Goal: Task Accomplishment & Management: Complete application form

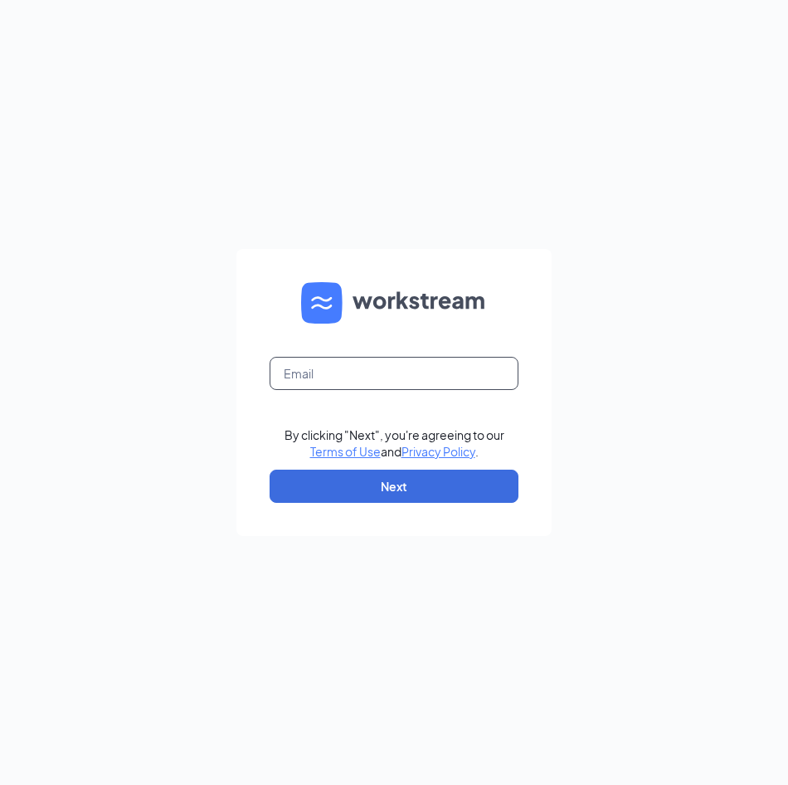
click at [379, 387] on input "text" at bounding box center [394, 373] width 249 height 33
type input "chowder73.adc@gmail.com"
drag, startPoint x: 379, startPoint y: 387, endPoint x: 372, endPoint y: 468, distance: 81.6
click at [372, 468] on form "chowder73.adc@gmail.com By clicking "Next", you're agreeing to our Terms of Use…" at bounding box center [393, 392] width 315 height 287
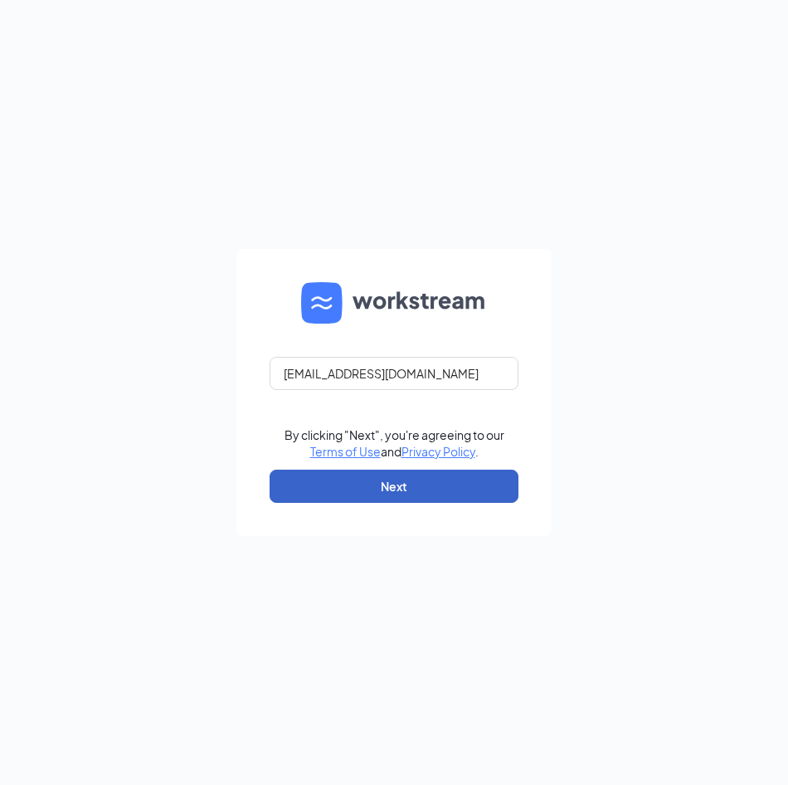
click at [364, 491] on button "Next" at bounding box center [394, 485] width 249 height 33
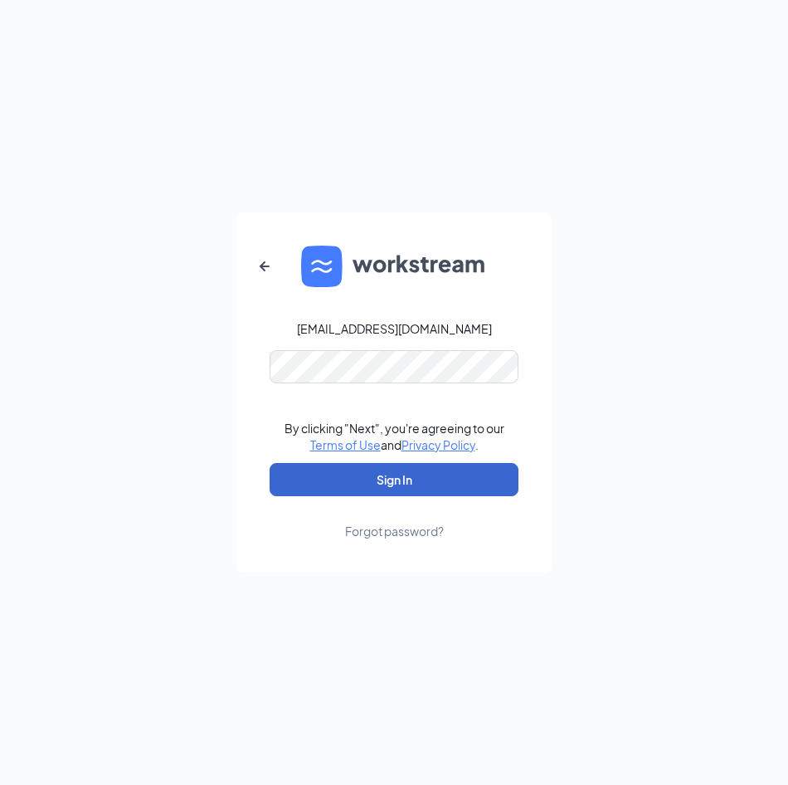
click at [406, 490] on button "Sign In" at bounding box center [394, 479] width 249 height 33
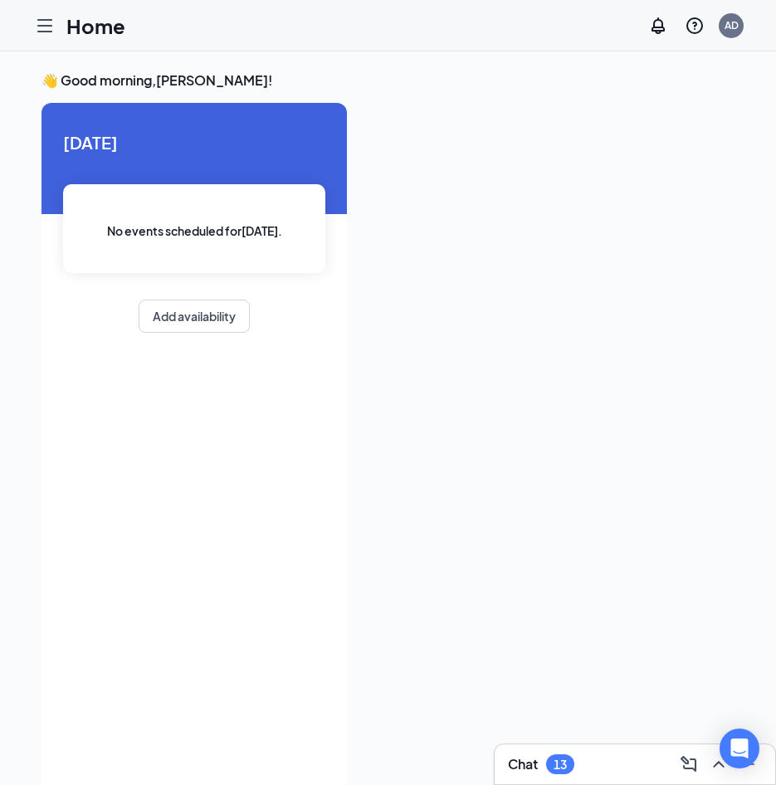
click at [27, 36] on div "Home AD" at bounding box center [388, 25] width 776 height 51
click at [51, 21] on icon "Hamburger" at bounding box center [45, 26] width 20 height 20
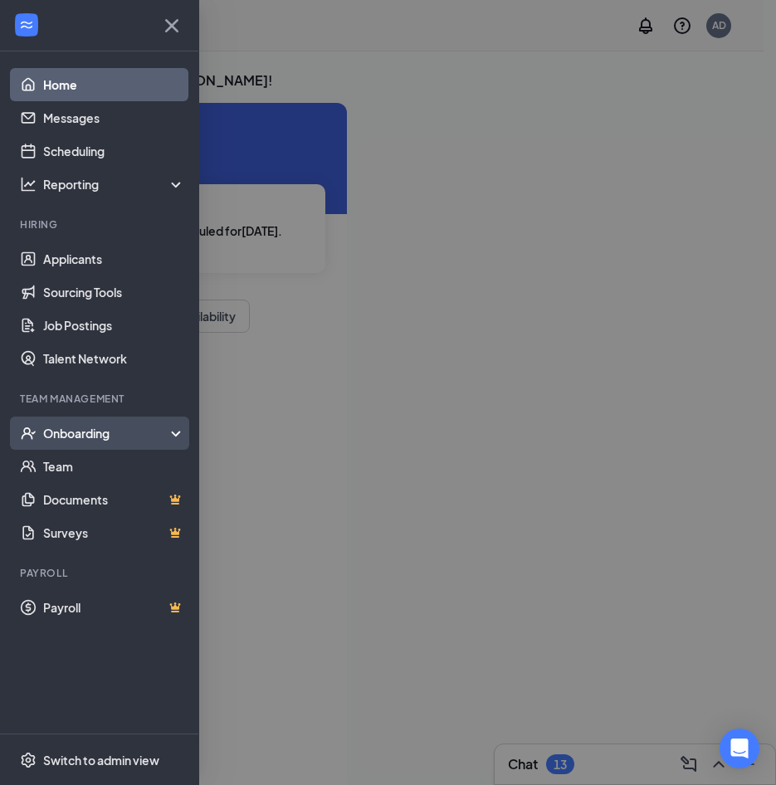
drag, startPoint x: 51, startPoint y: 432, endPoint x: 78, endPoint y: 430, distance: 27.5
click at [51, 432] on div "Onboarding" at bounding box center [107, 433] width 128 height 17
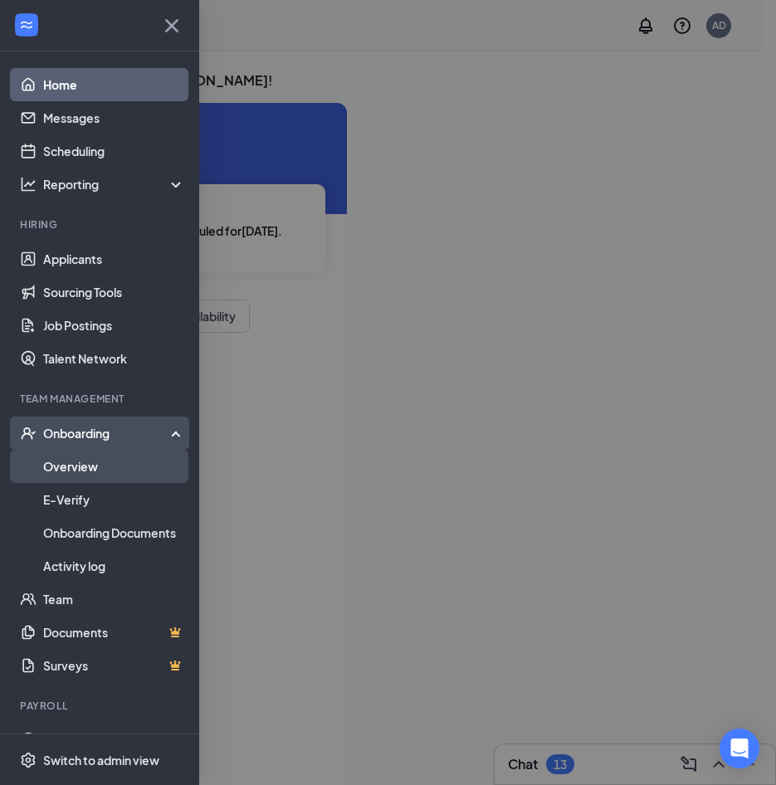
click at [76, 468] on link "Overview" at bounding box center [114, 466] width 142 height 33
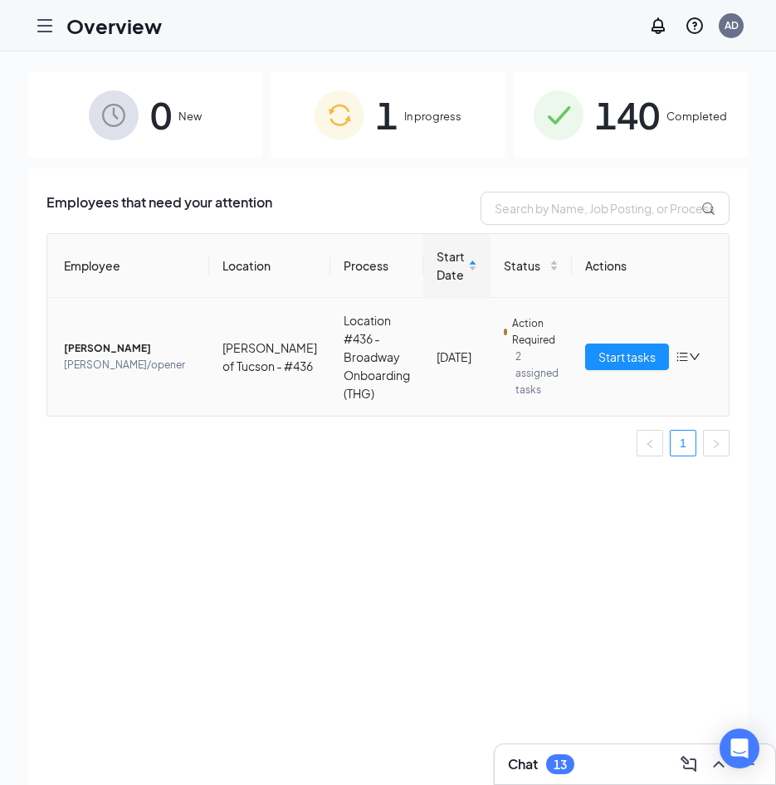
click at [124, 351] on span "[PERSON_NAME]" at bounding box center [130, 348] width 132 height 17
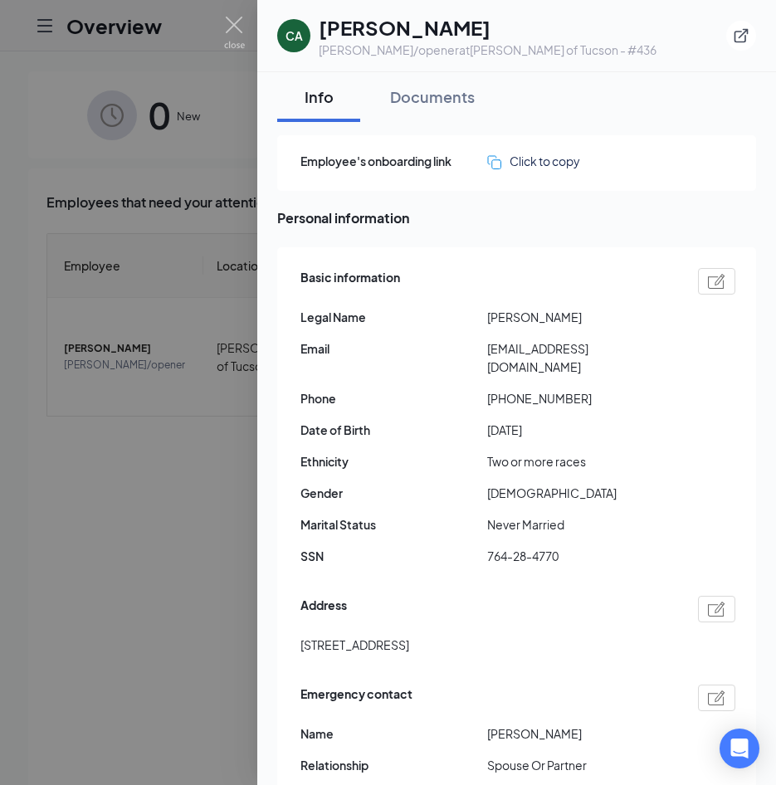
click at [181, 464] on div at bounding box center [388, 392] width 776 height 785
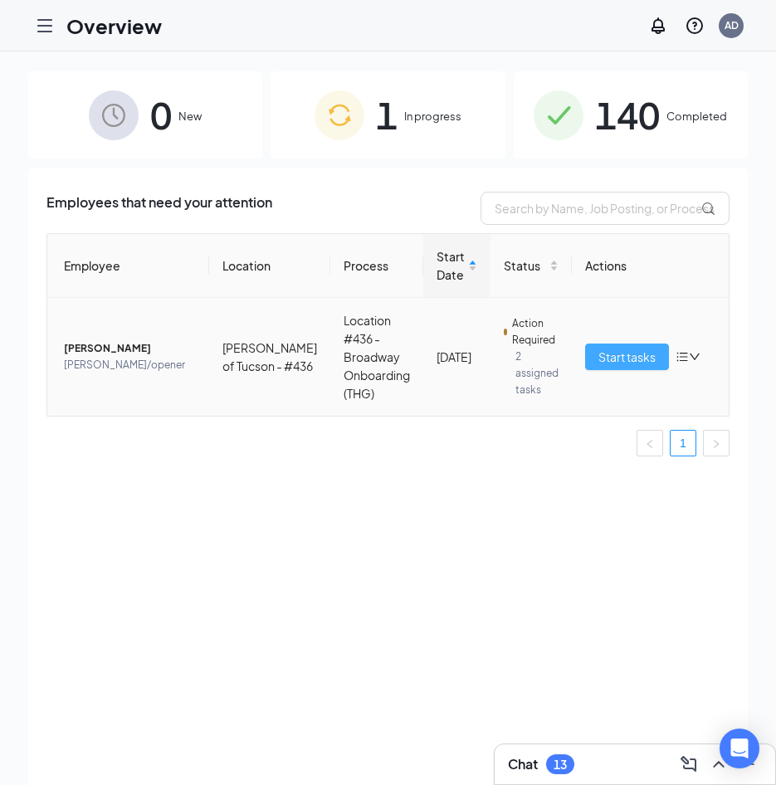
click at [603, 360] on span "Start tasks" at bounding box center [626, 357] width 57 height 18
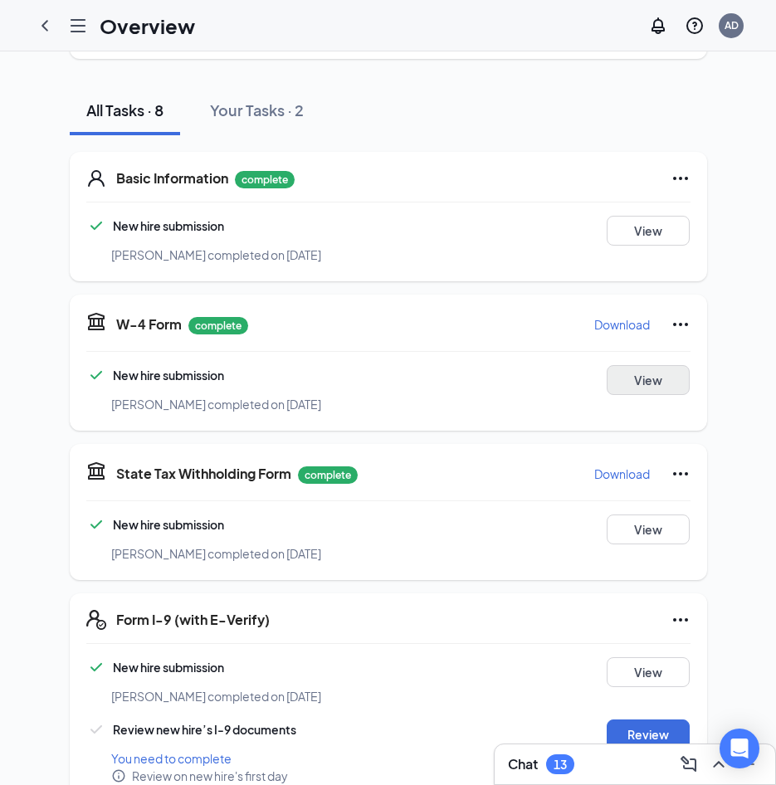
scroll to position [166, 0]
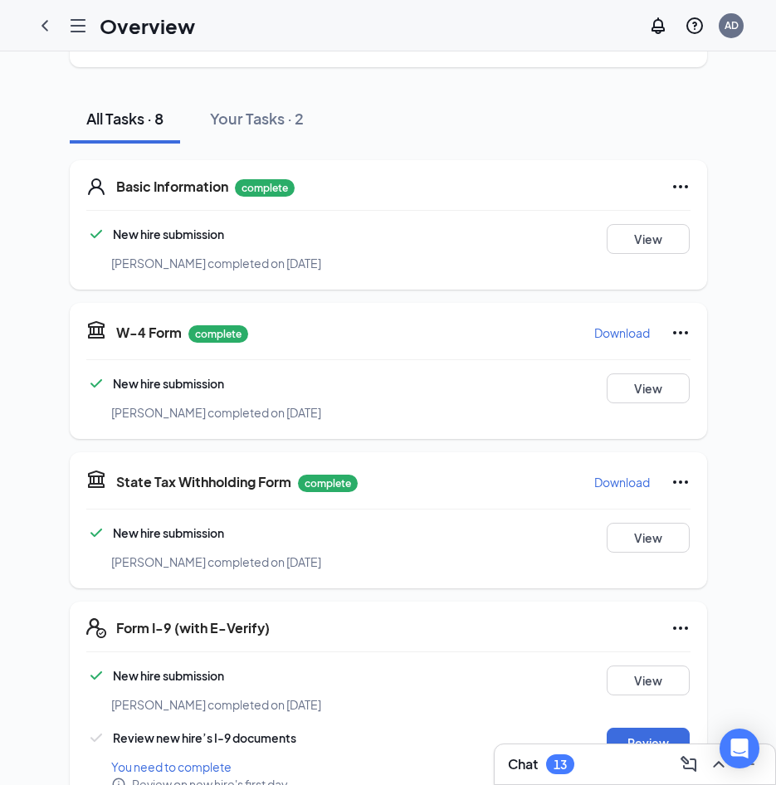
click at [614, 324] on p "Download" at bounding box center [622, 332] width 56 height 17
click at [601, 474] on p "Download" at bounding box center [622, 482] width 56 height 17
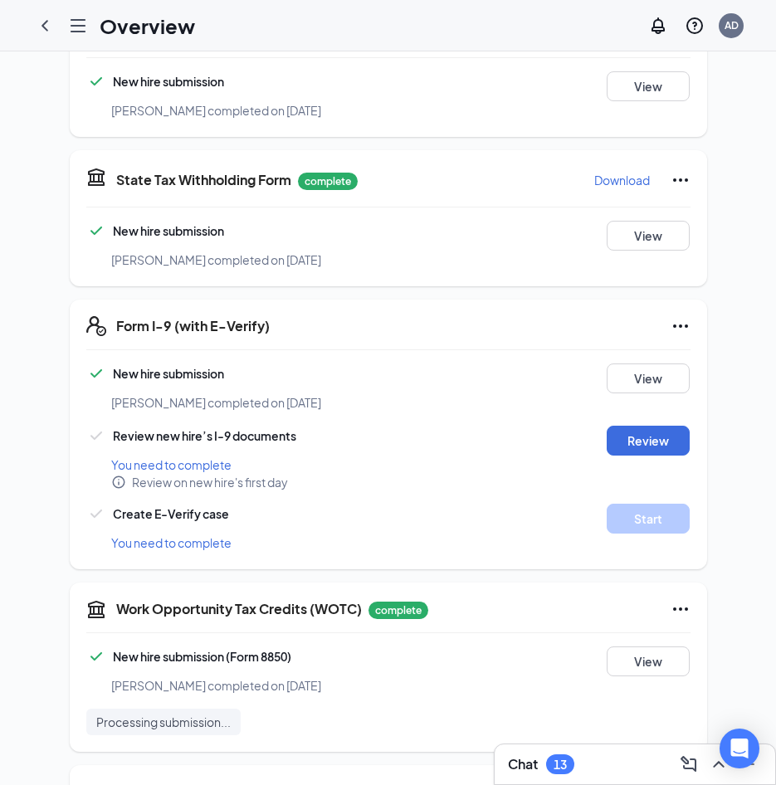
scroll to position [664, 0]
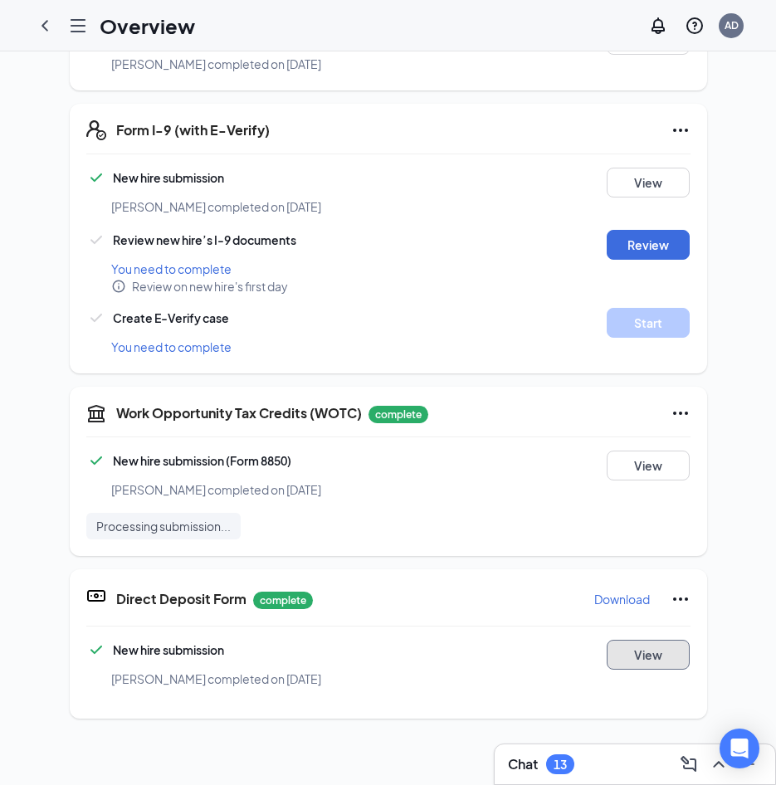
click at [612, 640] on button "View" at bounding box center [647, 655] width 83 height 30
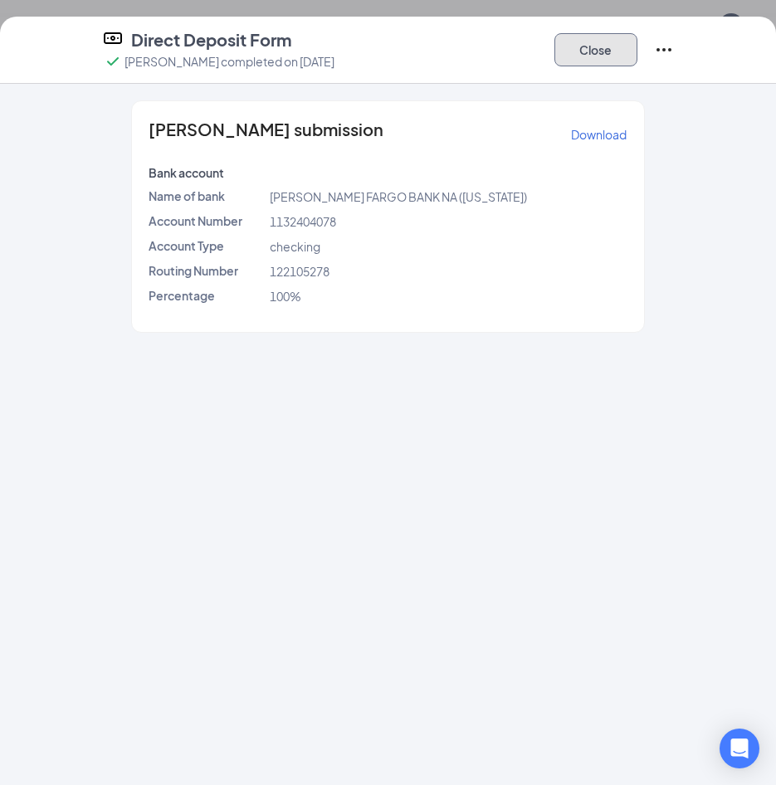
click at [608, 53] on button "Close" at bounding box center [595, 49] width 83 height 33
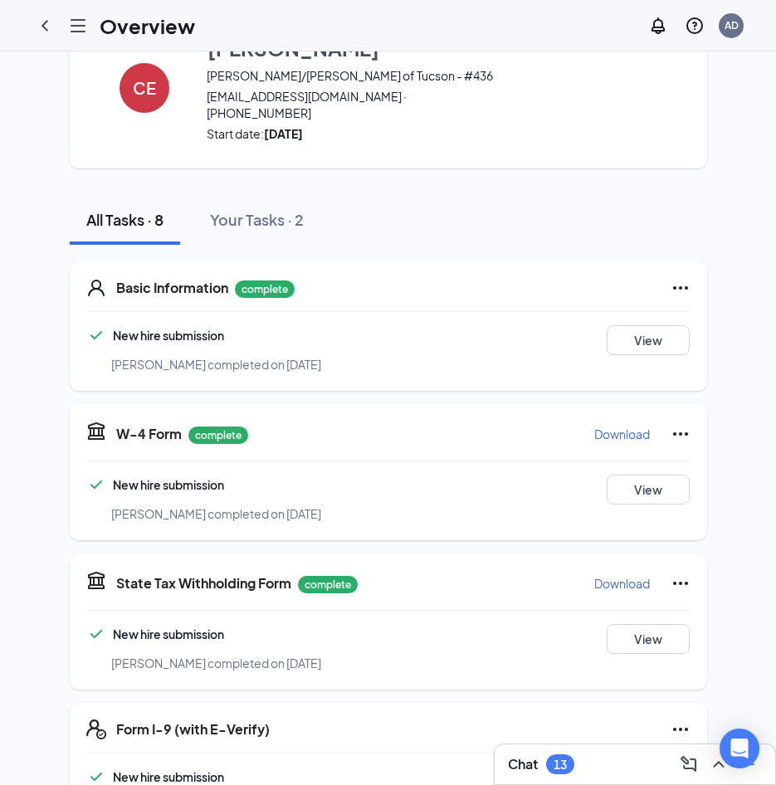
scroll to position [166, 0]
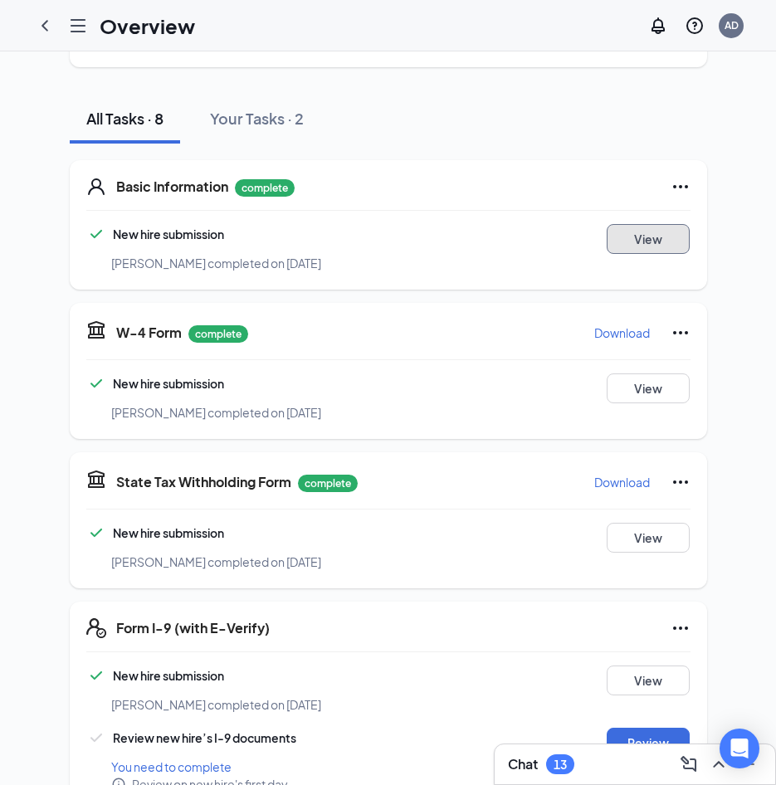
click at [635, 234] on button "View" at bounding box center [647, 239] width 83 height 30
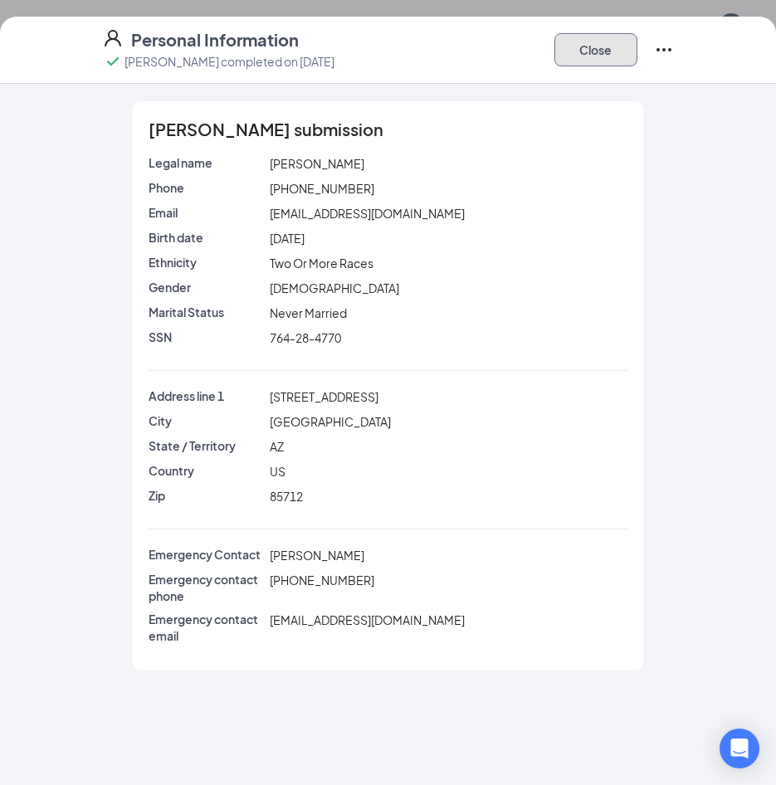
click at [614, 63] on button "Close" at bounding box center [595, 49] width 83 height 33
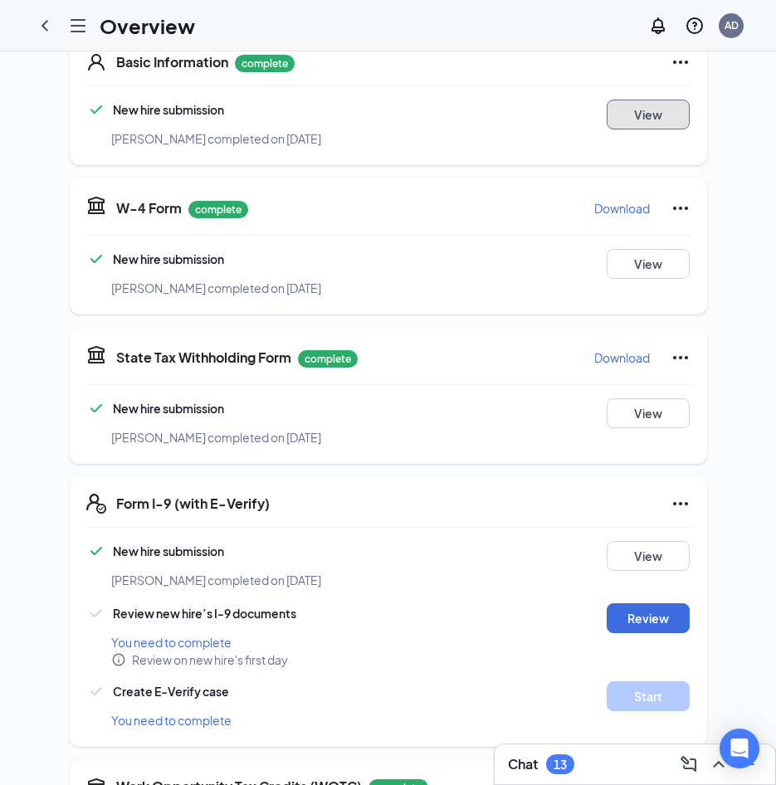
scroll to position [332, 0]
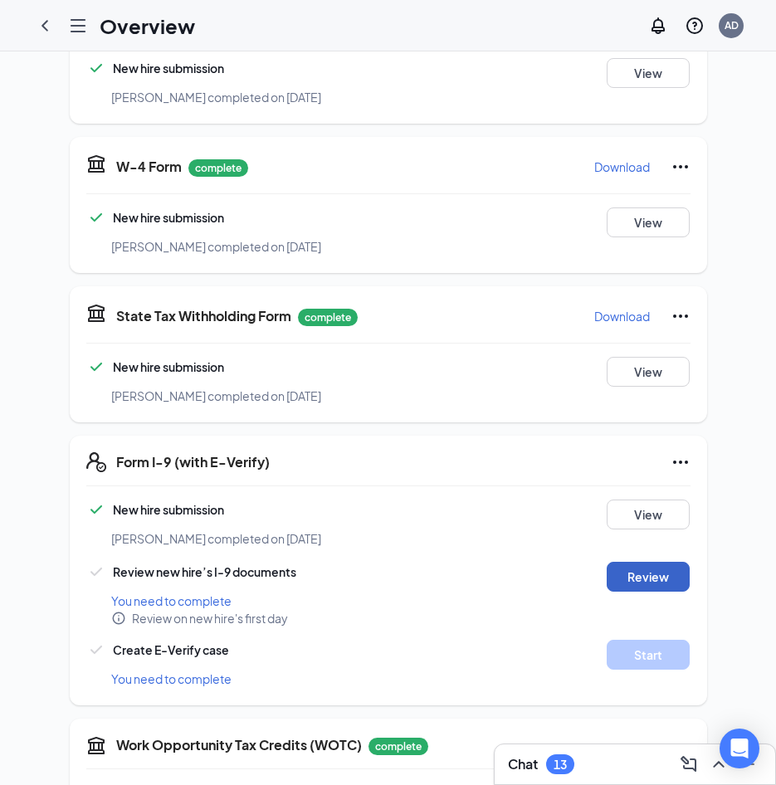
click at [666, 562] on button "Review" at bounding box center [647, 577] width 83 height 30
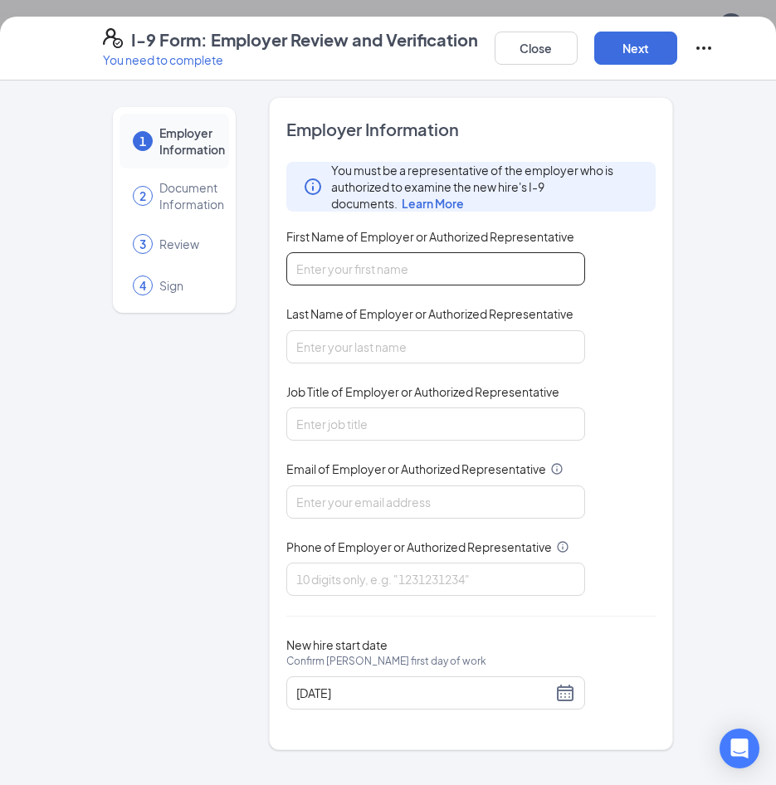
click at [416, 280] on input "First Name of Employer or Authorized Representative" at bounding box center [435, 268] width 299 height 33
type input "[PERSON_NAME]"
type input "[EMAIL_ADDRESS][DOMAIN_NAME]"
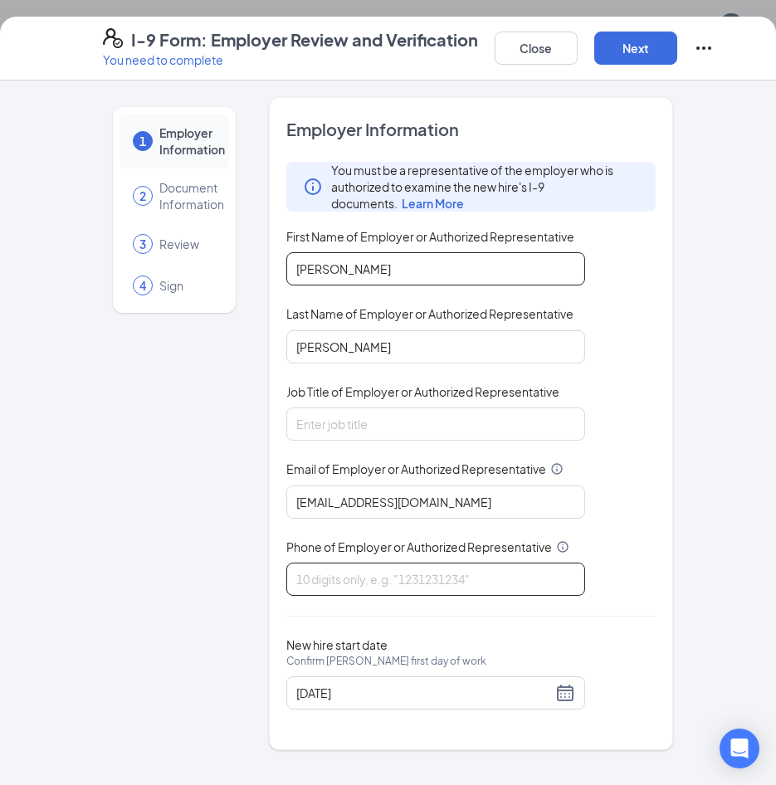
type input "5207773213"
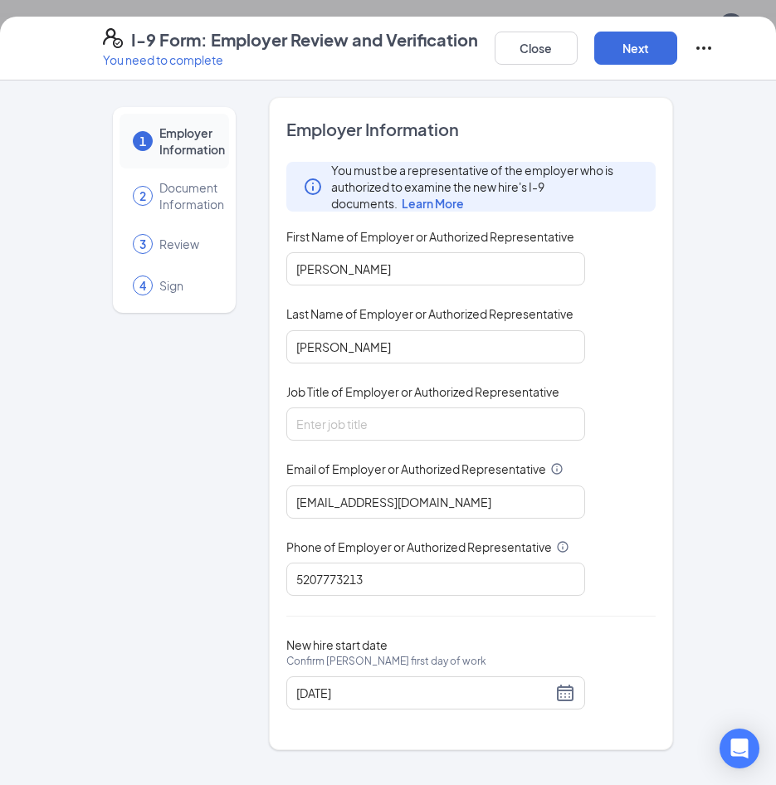
click at [337, 442] on div "You must be a representative of the employer who is authorized to examine the n…" at bounding box center [470, 379] width 369 height 434
click at [348, 421] on input "Job Title of Employer or Authorized Representative" at bounding box center [435, 423] width 299 height 33
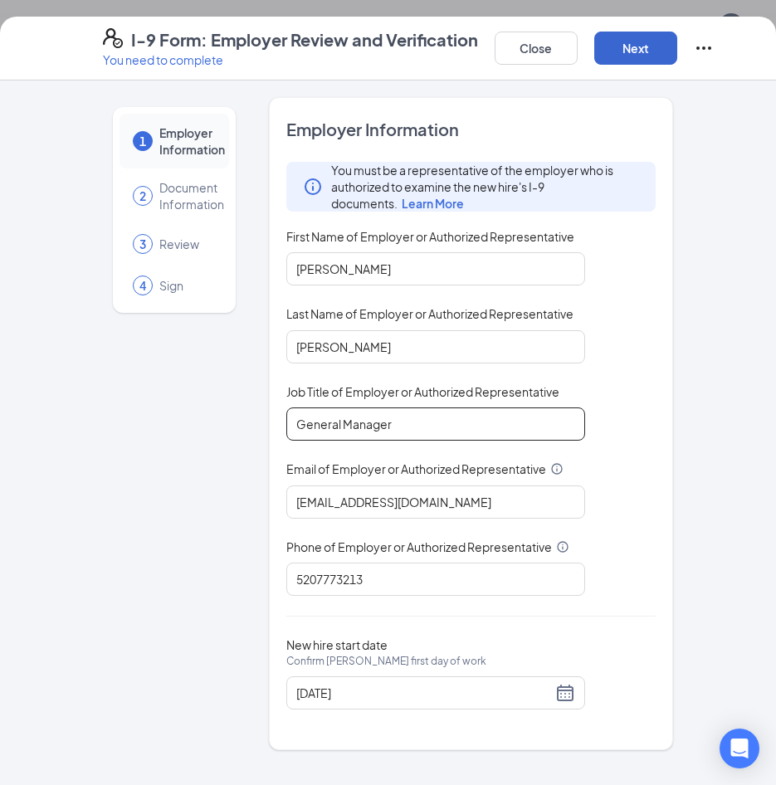
type input "General Manager"
click at [640, 52] on button "Next" at bounding box center [635, 48] width 83 height 33
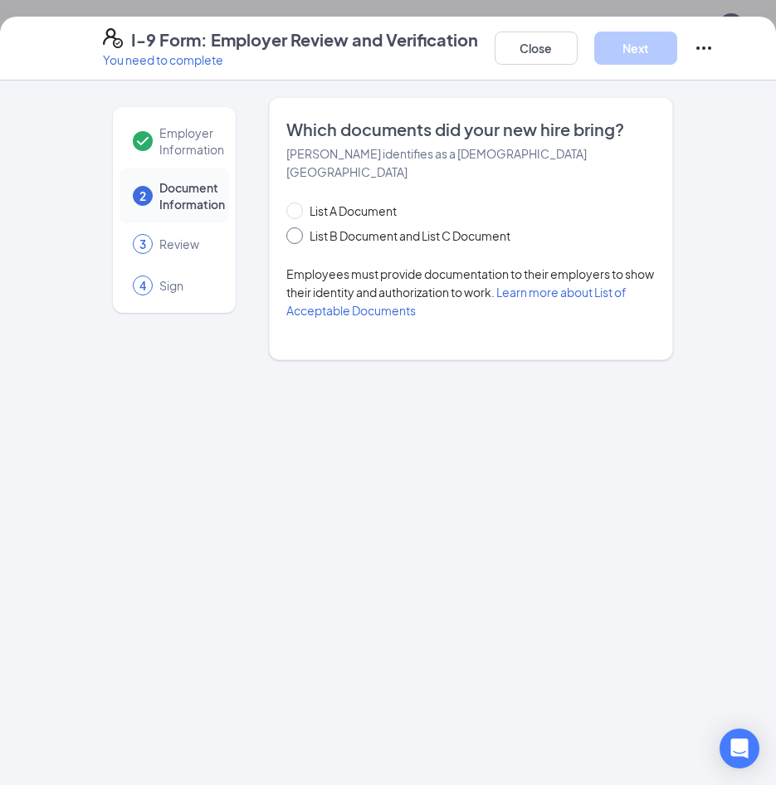
click at [505, 226] on span "List B Document and List C Document" at bounding box center [410, 235] width 214 height 18
click at [298, 227] on input "List B Document and List C Document" at bounding box center [292, 233] width 12 height 12
radio input "true"
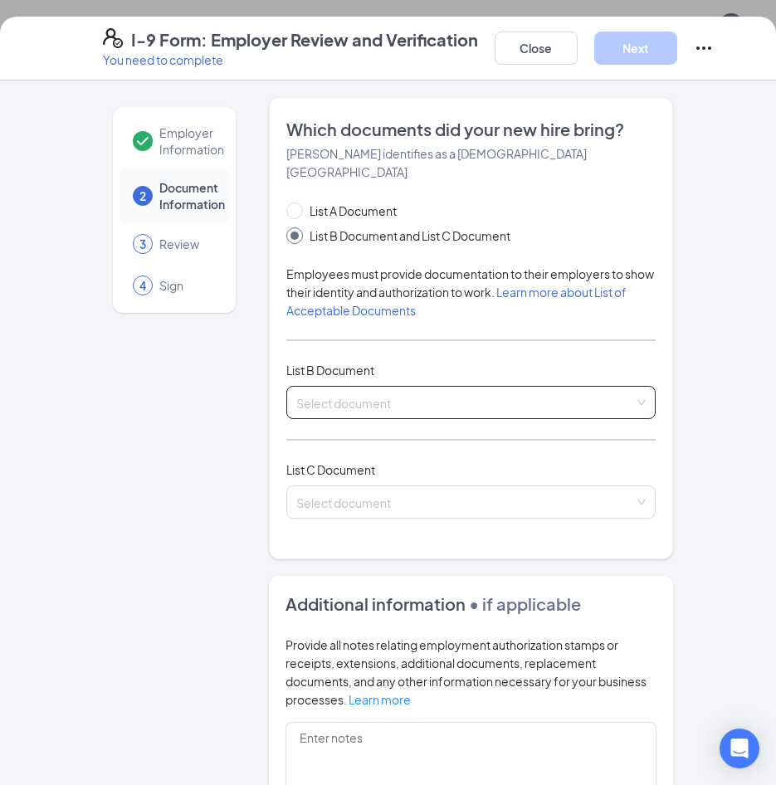
click at [411, 387] on input "search" at bounding box center [465, 399] width 338 height 25
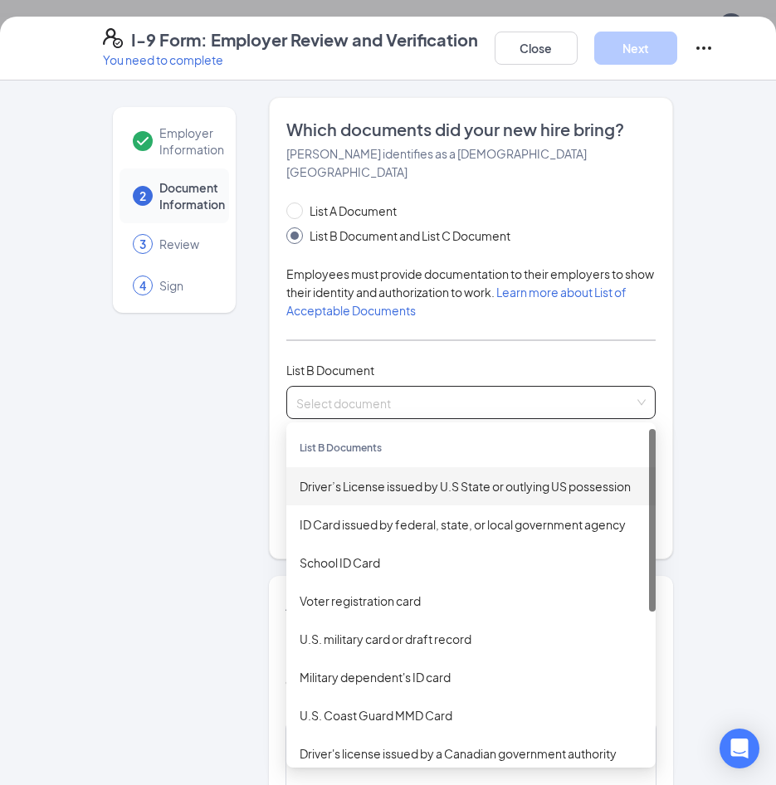
click at [379, 477] on div "Driver’s License issued by U.S State or outlying US possession" at bounding box center [470, 486] width 343 height 18
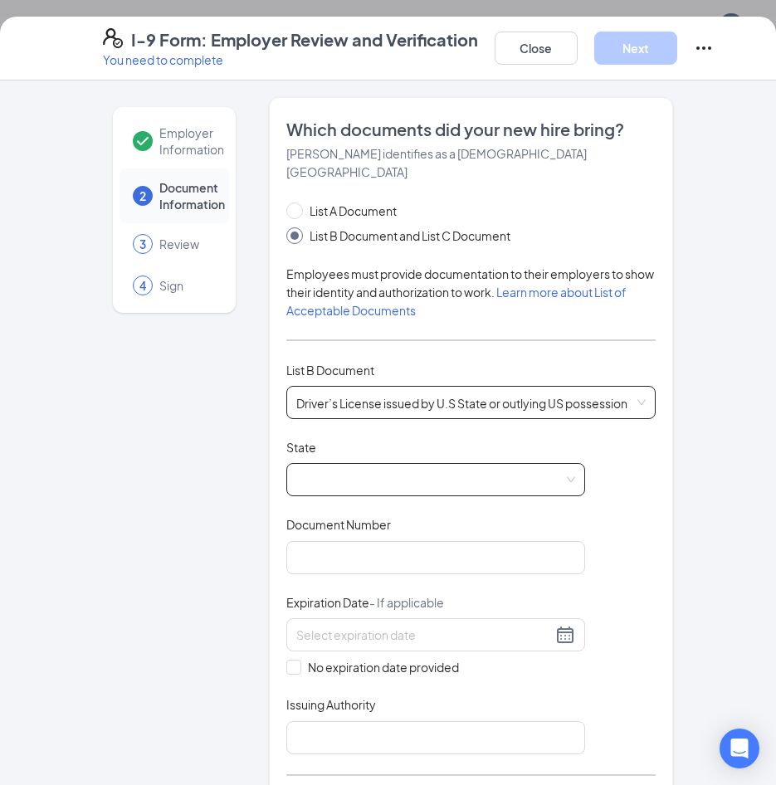
click at [380, 469] on span at bounding box center [435, 480] width 279 height 32
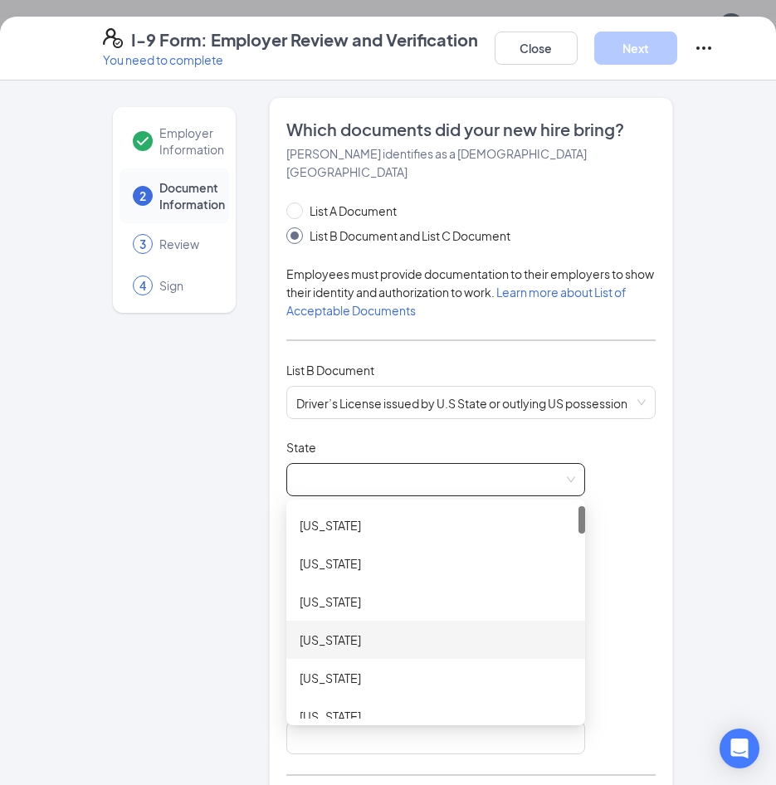
click at [354, 630] on div "[US_STATE]" at bounding box center [435, 639] width 272 height 18
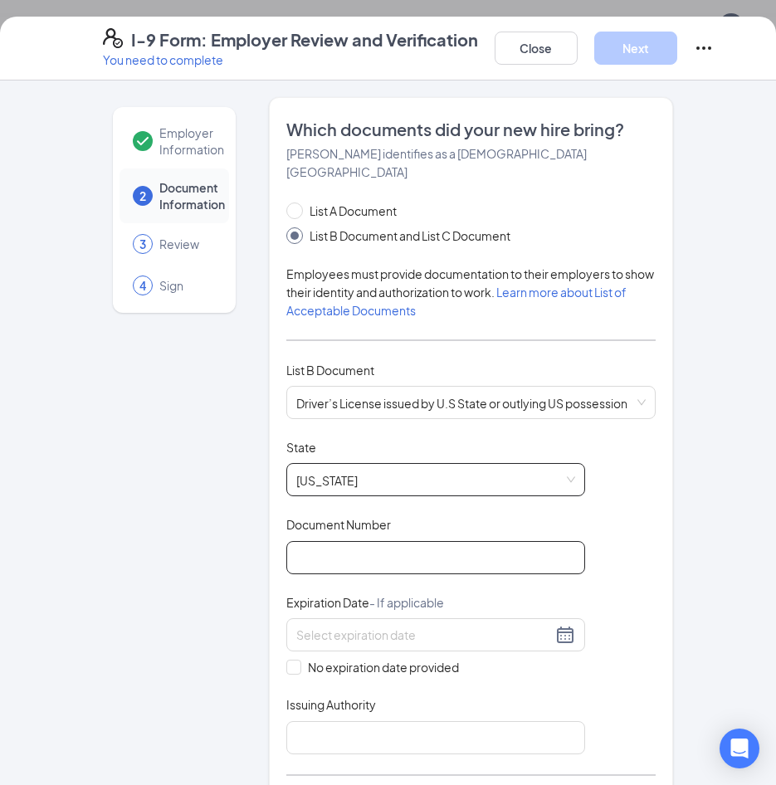
click at [330, 547] on input "Document Number" at bounding box center [435, 557] width 299 height 33
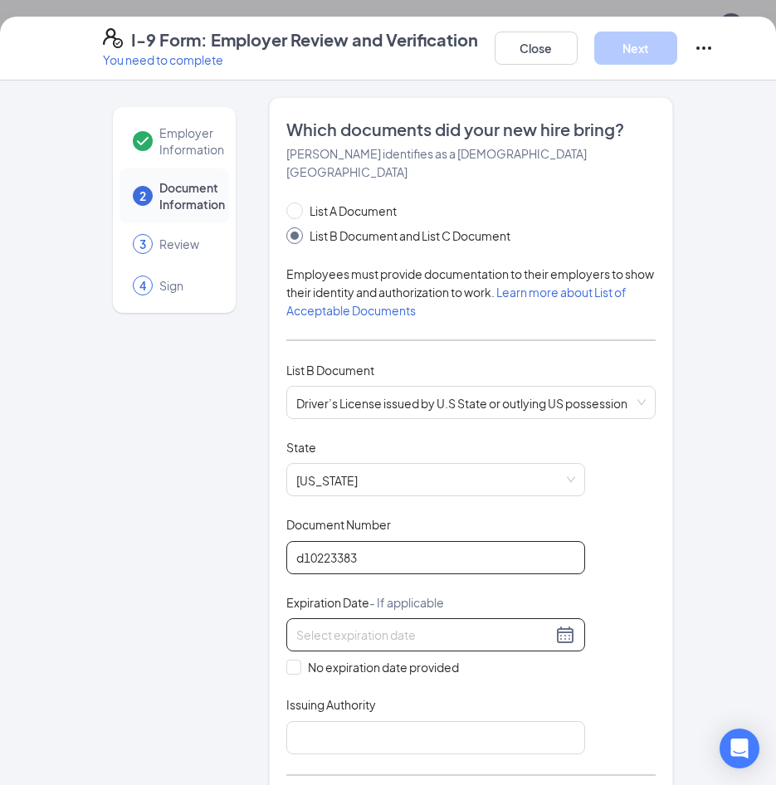
type input "d10223383"
click at [318, 625] on input at bounding box center [423, 634] width 255 height 18
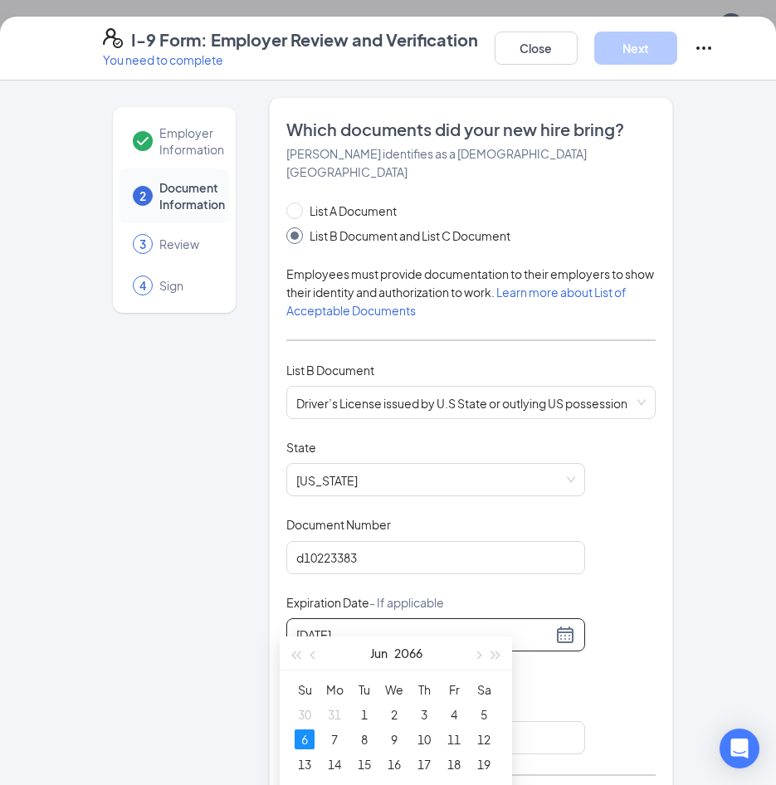
type input "[DATE]"
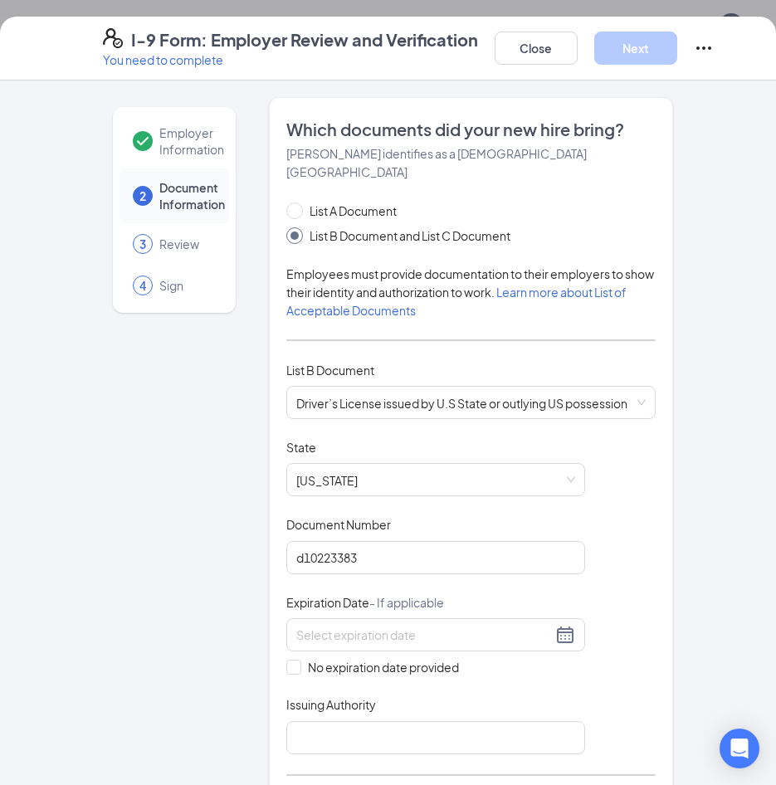
click at [615, 525] on div "Document Title Driver’s License issued by U.S State or outlying US possession S…" at bounding box center [470, 596] width 369 height 315
click at [534, 625] on input at bounding box center [423, 634] width 255 height 18
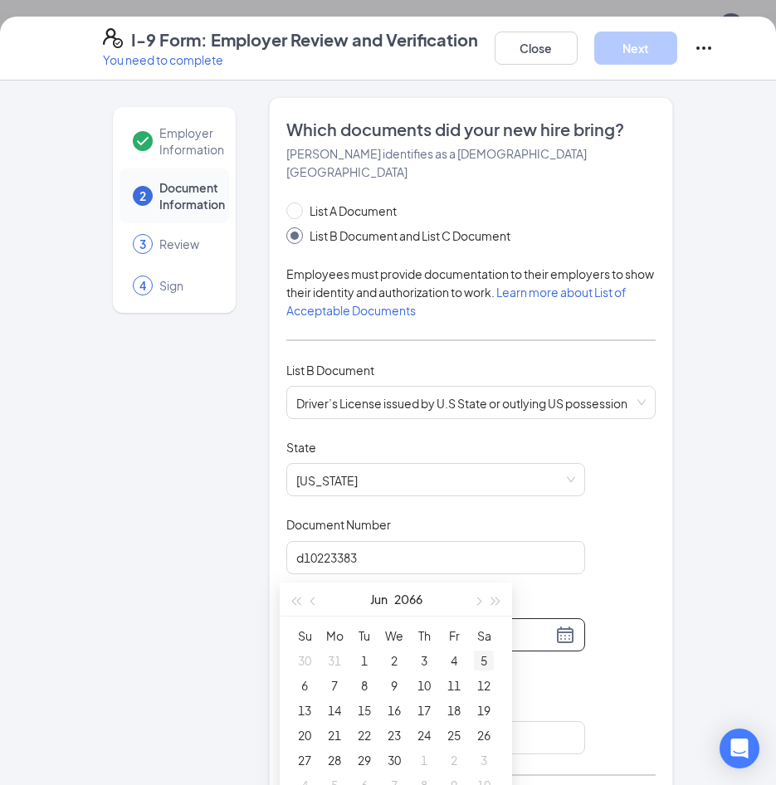
scroll to position [83, 0]
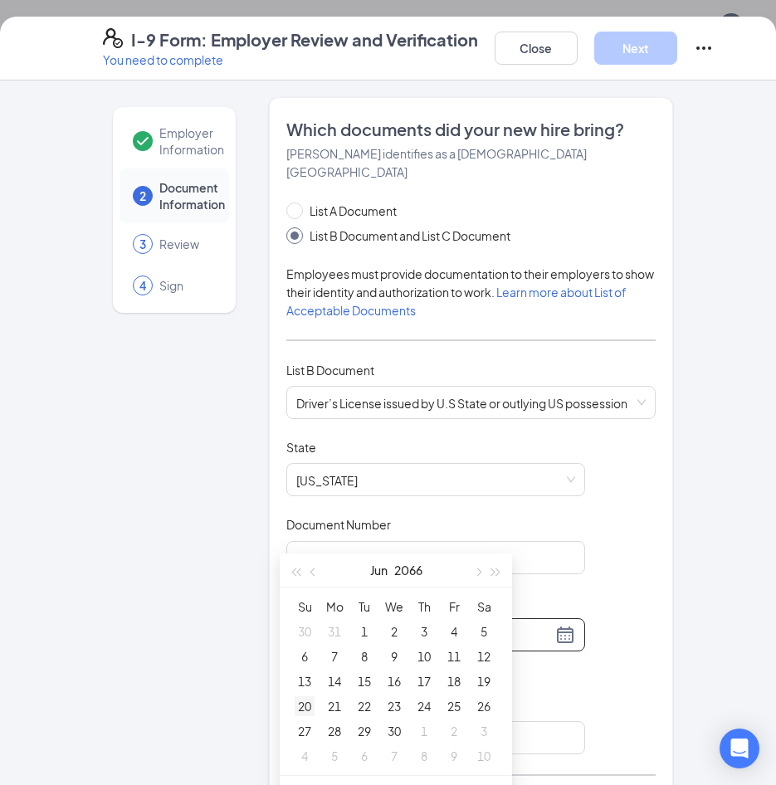
type input "[DATE]"
click at [309, 659] on div "6" at bounding box center [304, 656] width 20 height 20
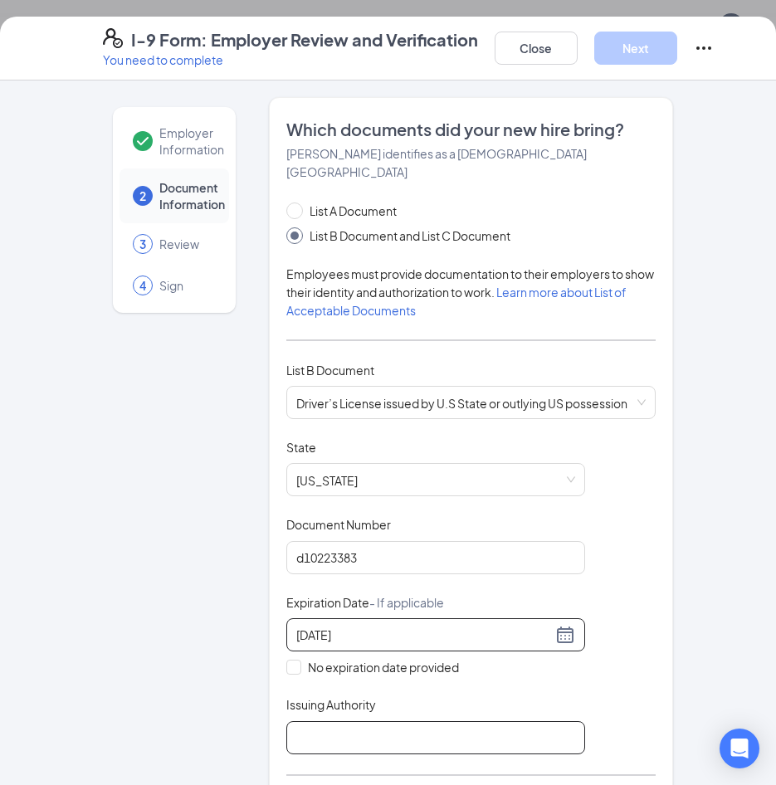
click at [299, 721] on input "Issuing Authority" at bounding box center [435, 737] width 299 height 33
type input "AZ"
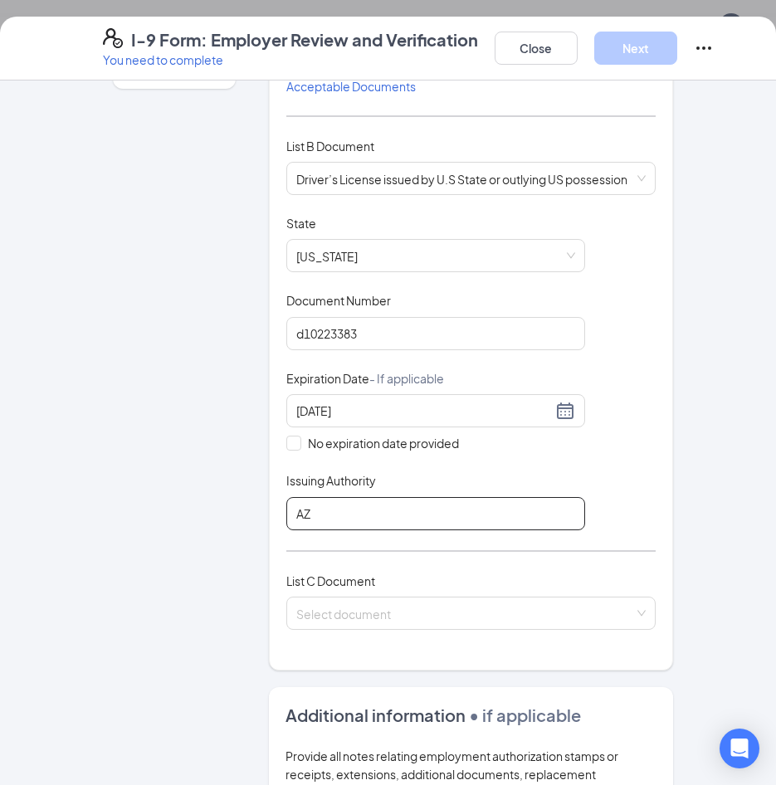
scroll to position [249, 0]
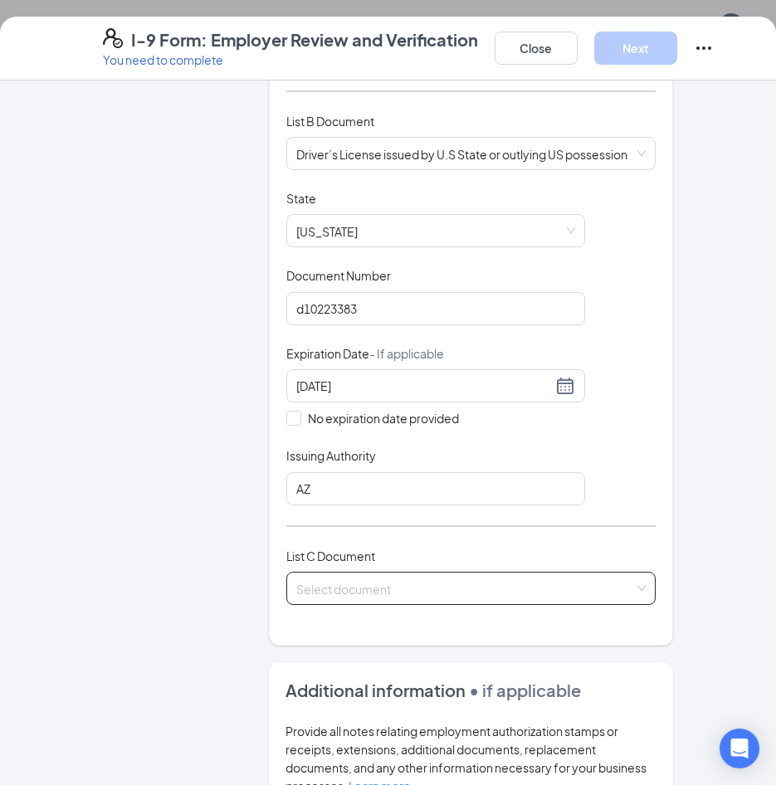
click at [391, 572] on input "search" at bounding box center [465, 584] width 338 height 25
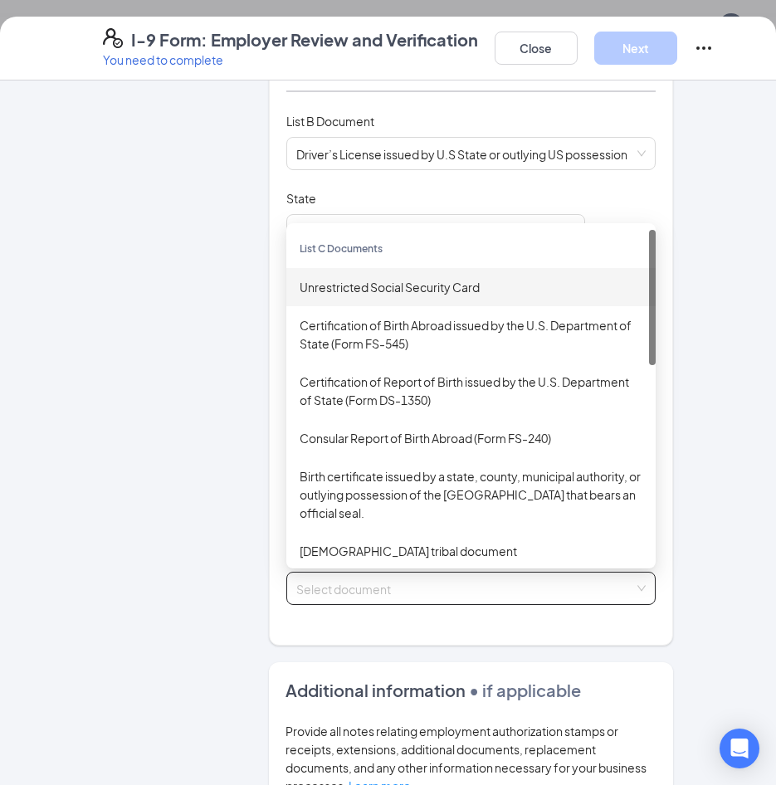
click at [483, 278] on div "Unrestricted Social Security Card" at bounding box center [470, 287] width 343 height 18
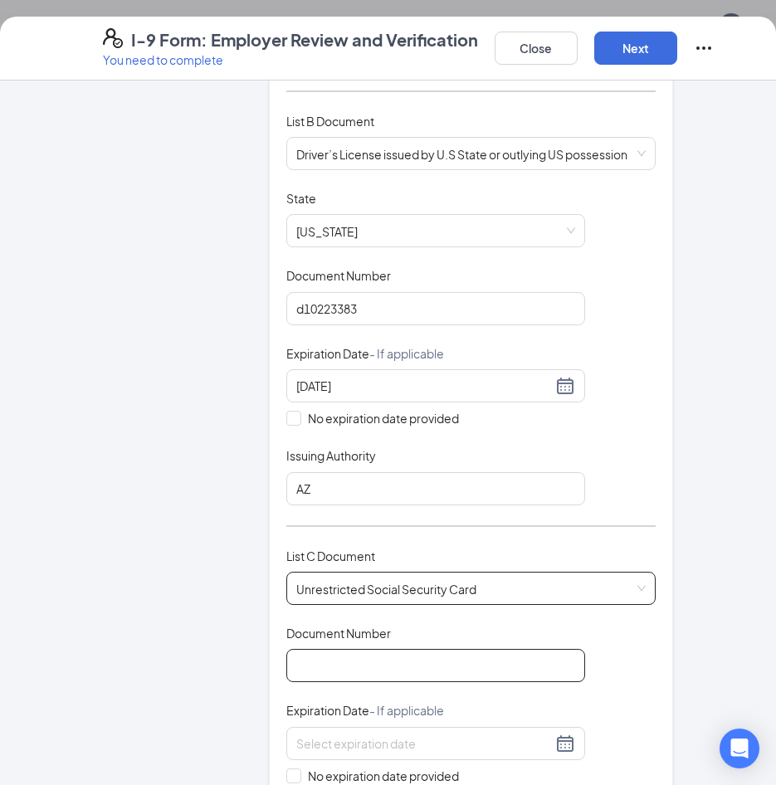
click at [388, 651] on input "Document Number" at bounding box center [435, 665] width 299 height 33
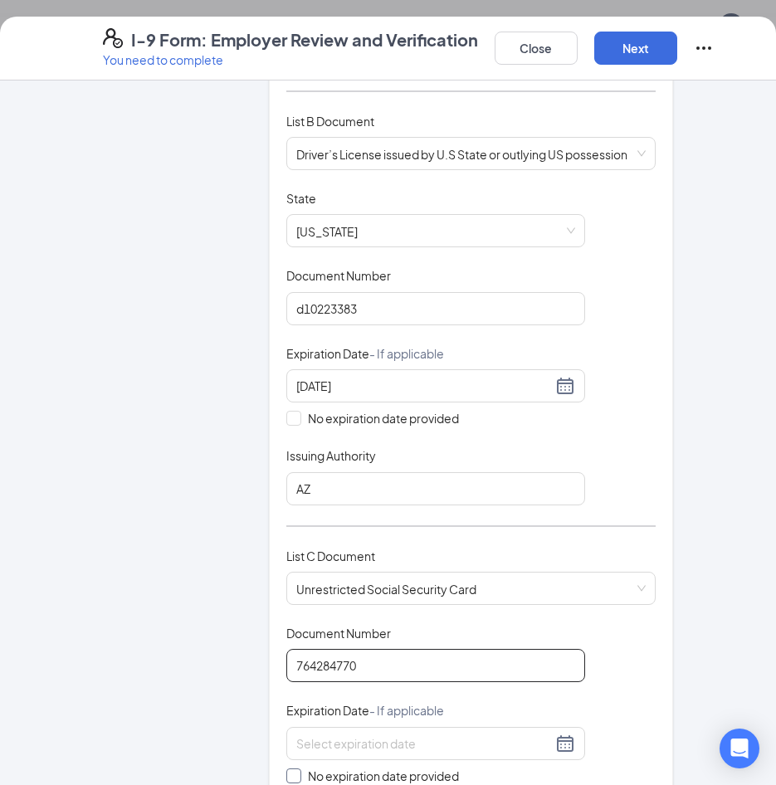
type input "764284770"
click at [286, 768] on input "No expiration date provided" at bounding box center [292, 774] width 12 height 12
checkbox input "true"
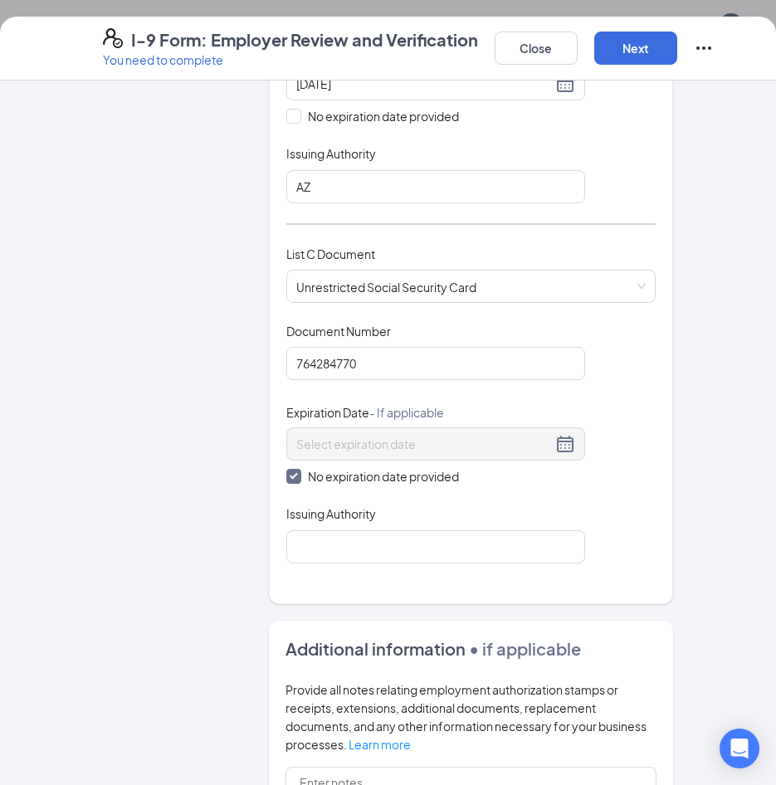
scroll to position [581, 0]
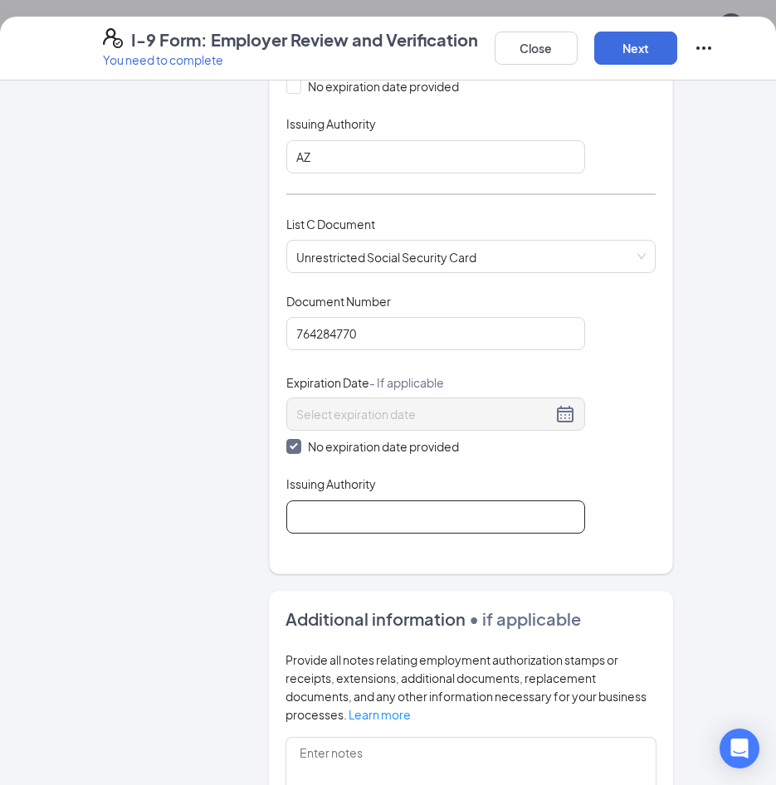
click at [311, 500] on input "Issuing Authority" at bounding box center [435, 516] width 299 height 33
type input "social security administration"
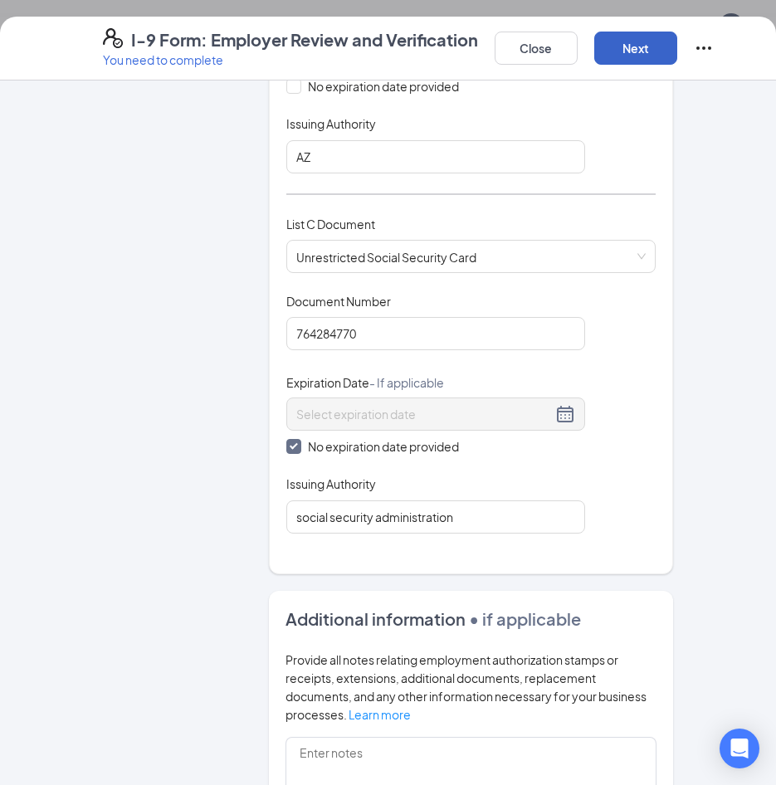
click at [643, 50] on button "Next" at bounding box center [635, 48] width 83 height 33
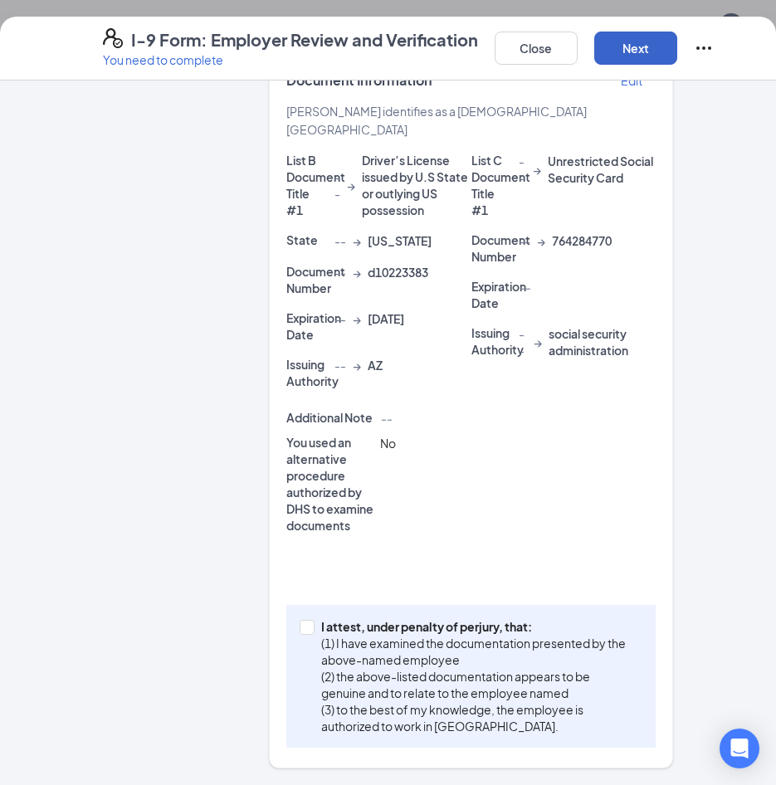
scroll to position [443, 0]
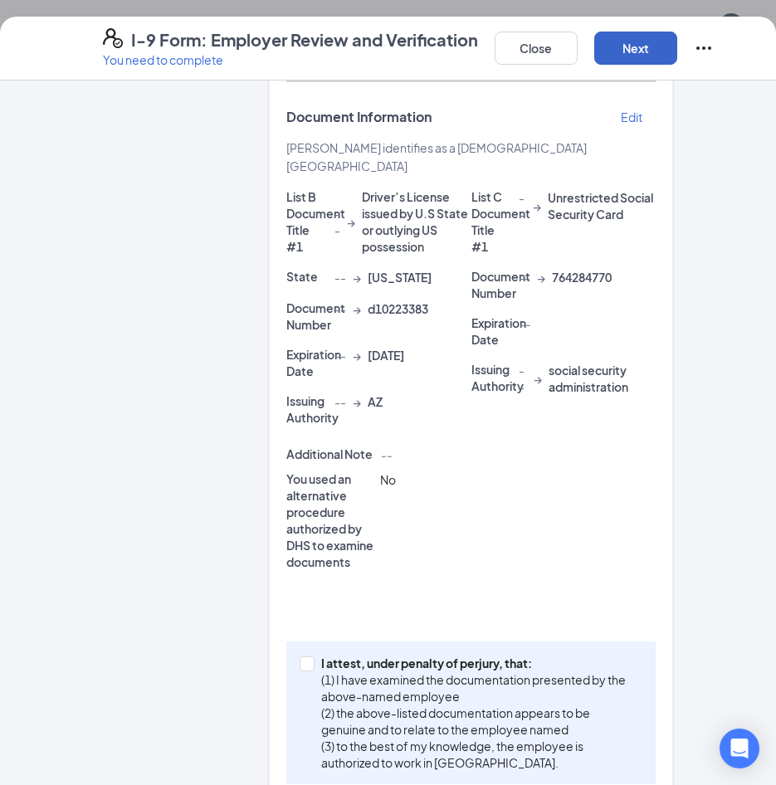
click at [655, 46] on button "Next" at bounding box center [635, 48] width 83 height 33
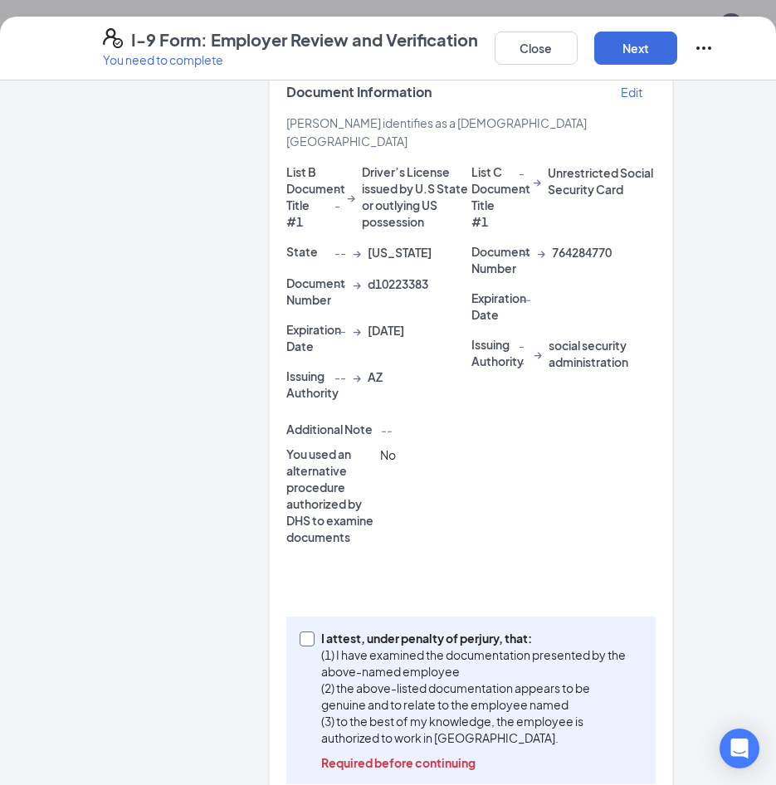
drag, startPoint x: 304, startPoint y: 604, endPoint x: 387, endPoint y: 406, distance: 214.9
click at [304, 631] on input "I attest, under penalty of [PERSON_NAME], that: (1) I have examined the documen…" at bounding box center [305, 637] width 12 height 12
checkbox input "true"
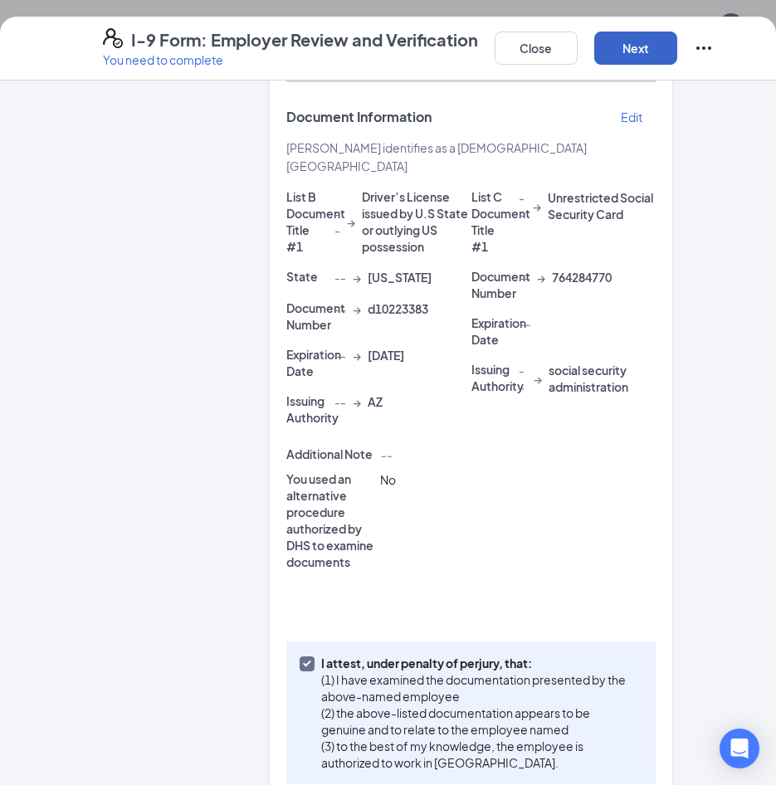
click at [636, 45] on button "Next" at bounding box center [635, 48] width 83 height 33
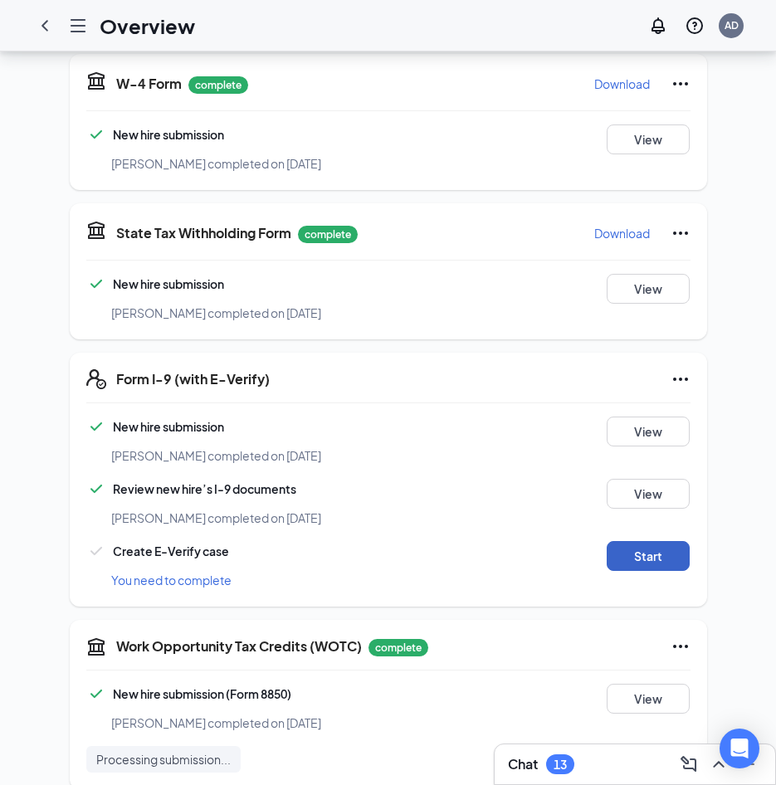
click at [659, 541] on button "Start" at bounding box center [647, 556] width 83 height 30
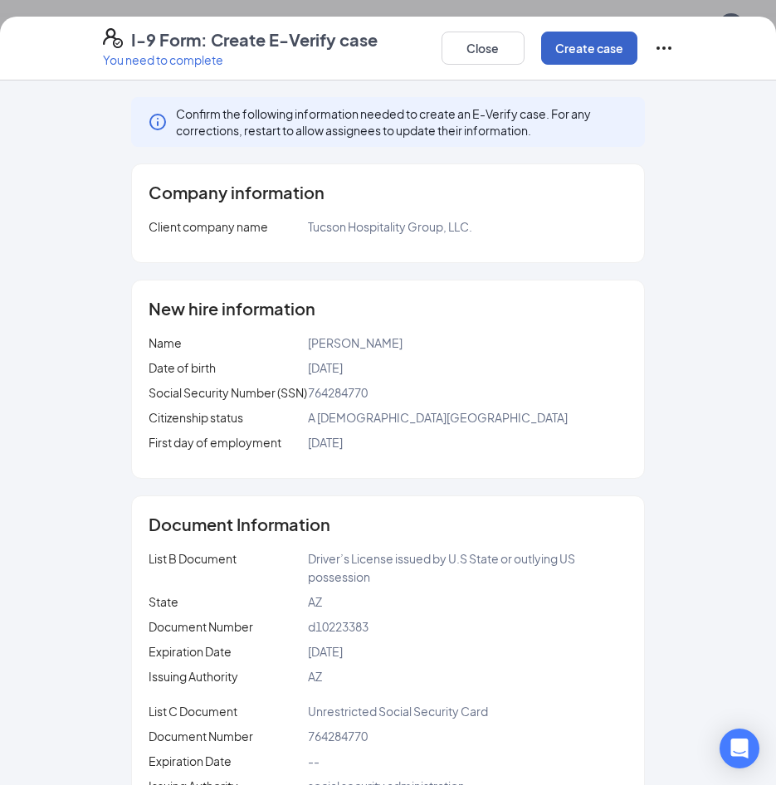
click at [580, 55] on button "Create case" at bounding box center [589, 48] width 96 height 33
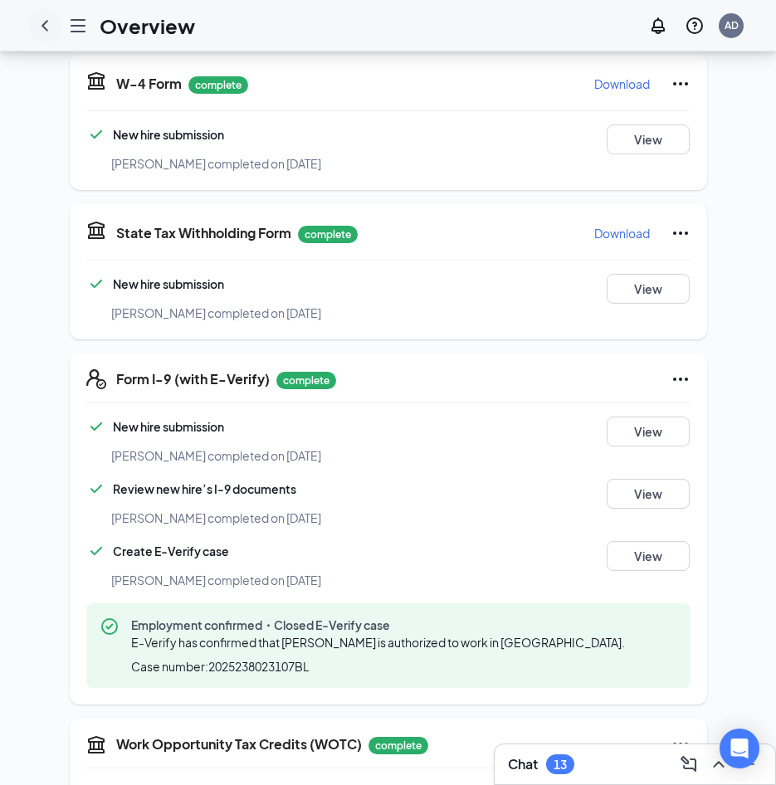
click at [48, 31] on icon "ChevronLeft" at bounding box center [45, 26] width 20 height 20
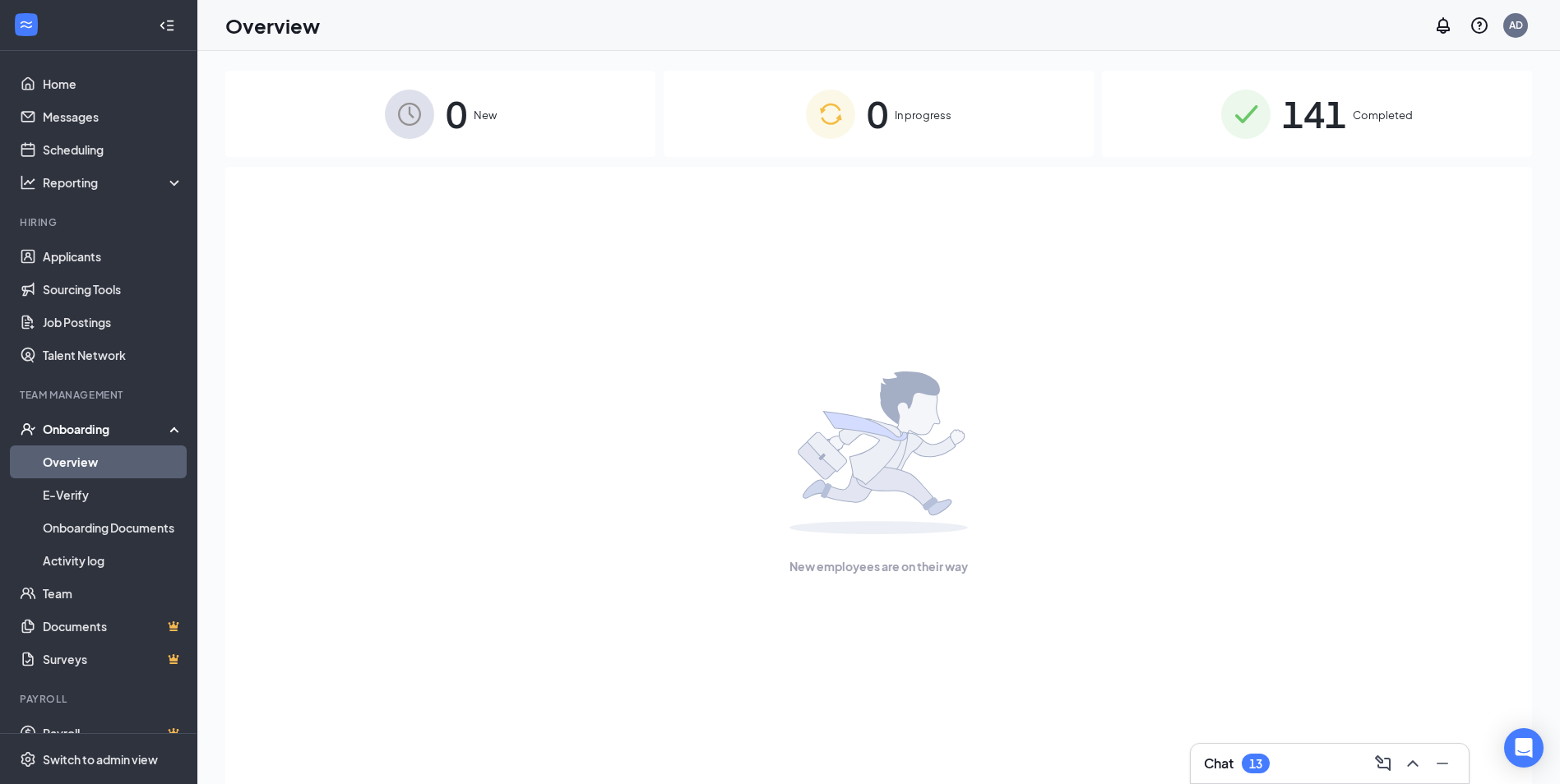
click at [60, 429] on div "Onboarding" at bounding box center [106, 429] width 127 height 17
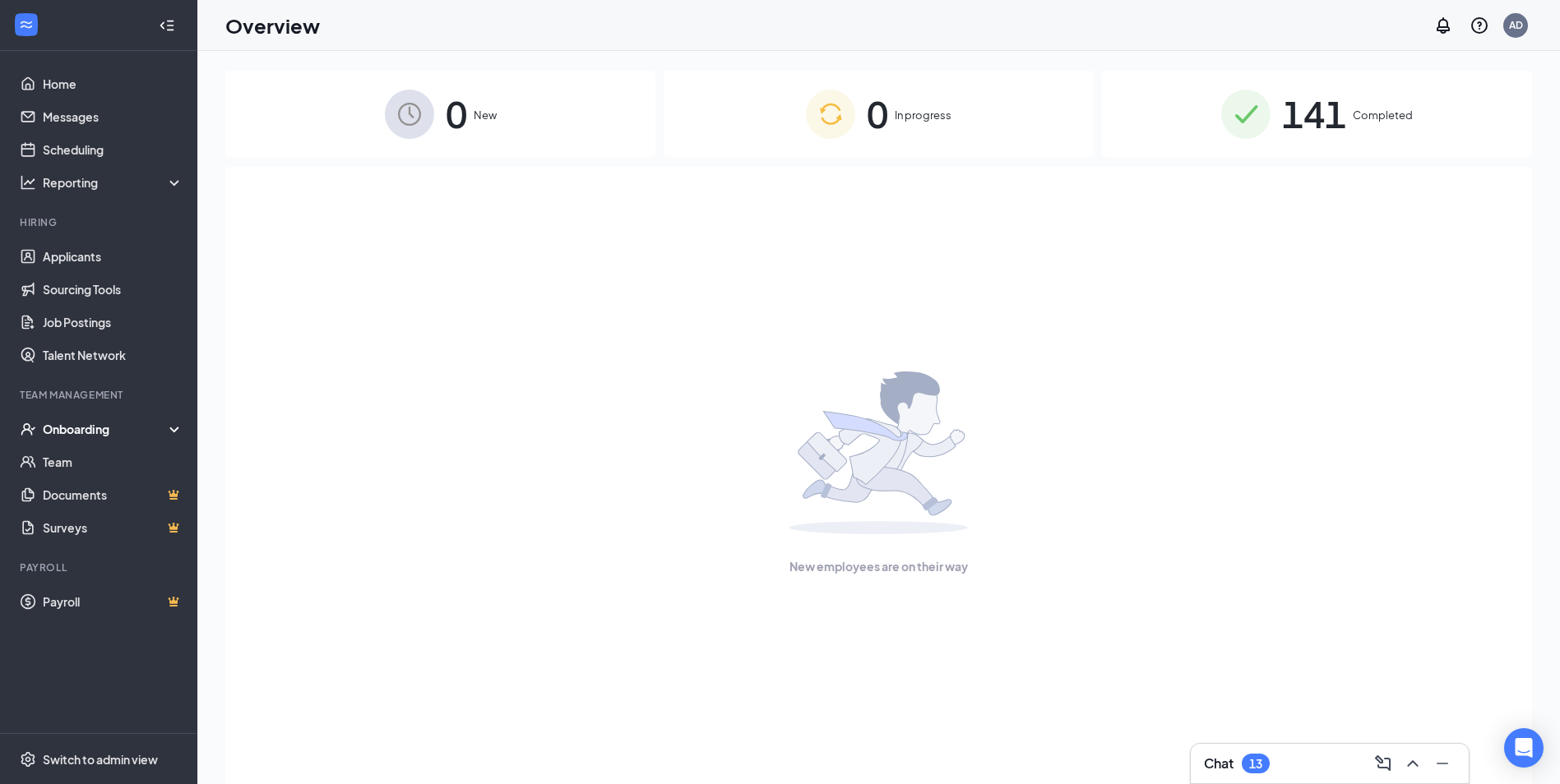
click at [62, 426] on div "Onboarding" at bounding box center [106, 429] width 127 height 17
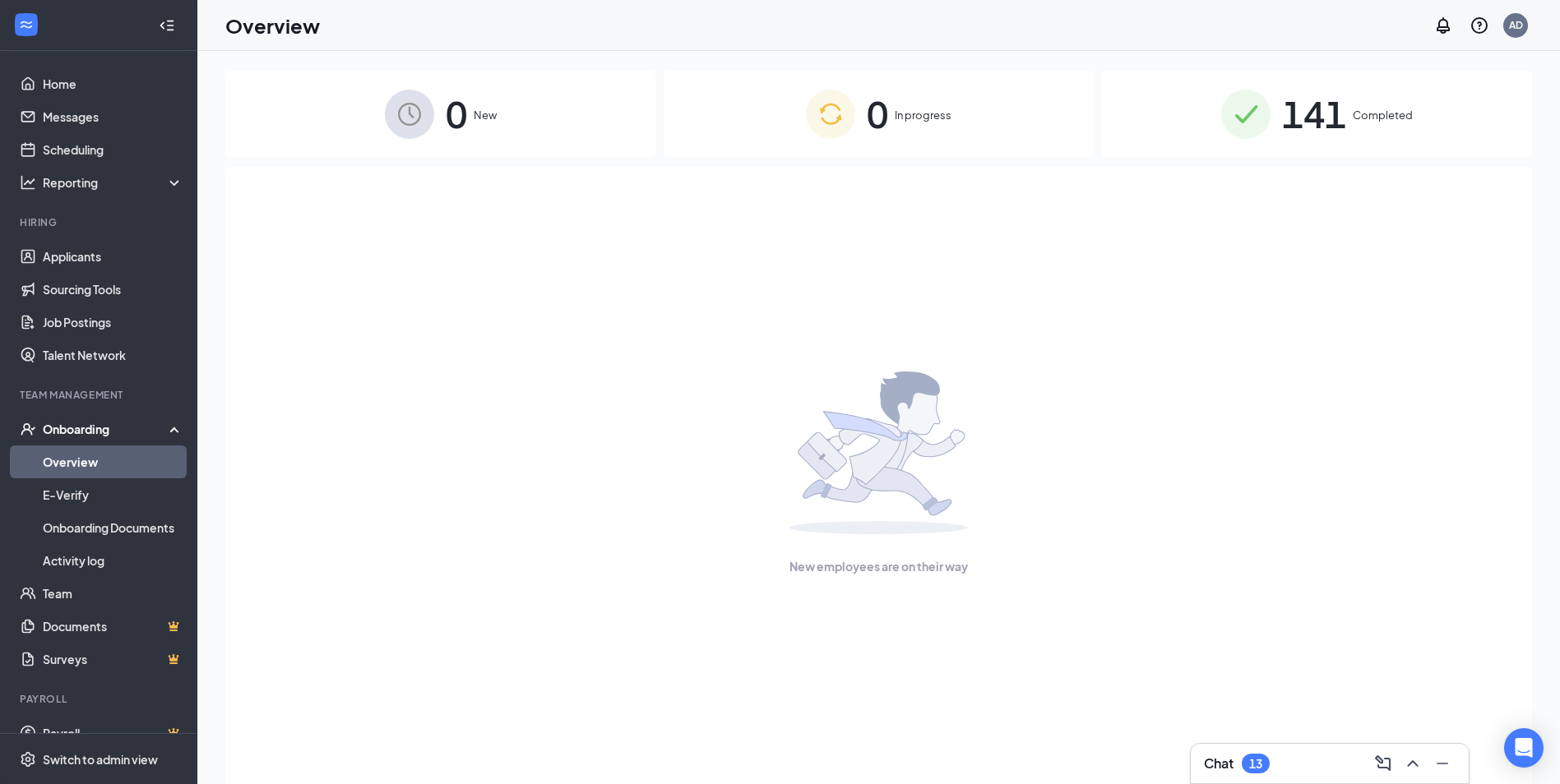
click at [64, 467] on link "Overview" at bounding box center [113, 462] width 141 height 33
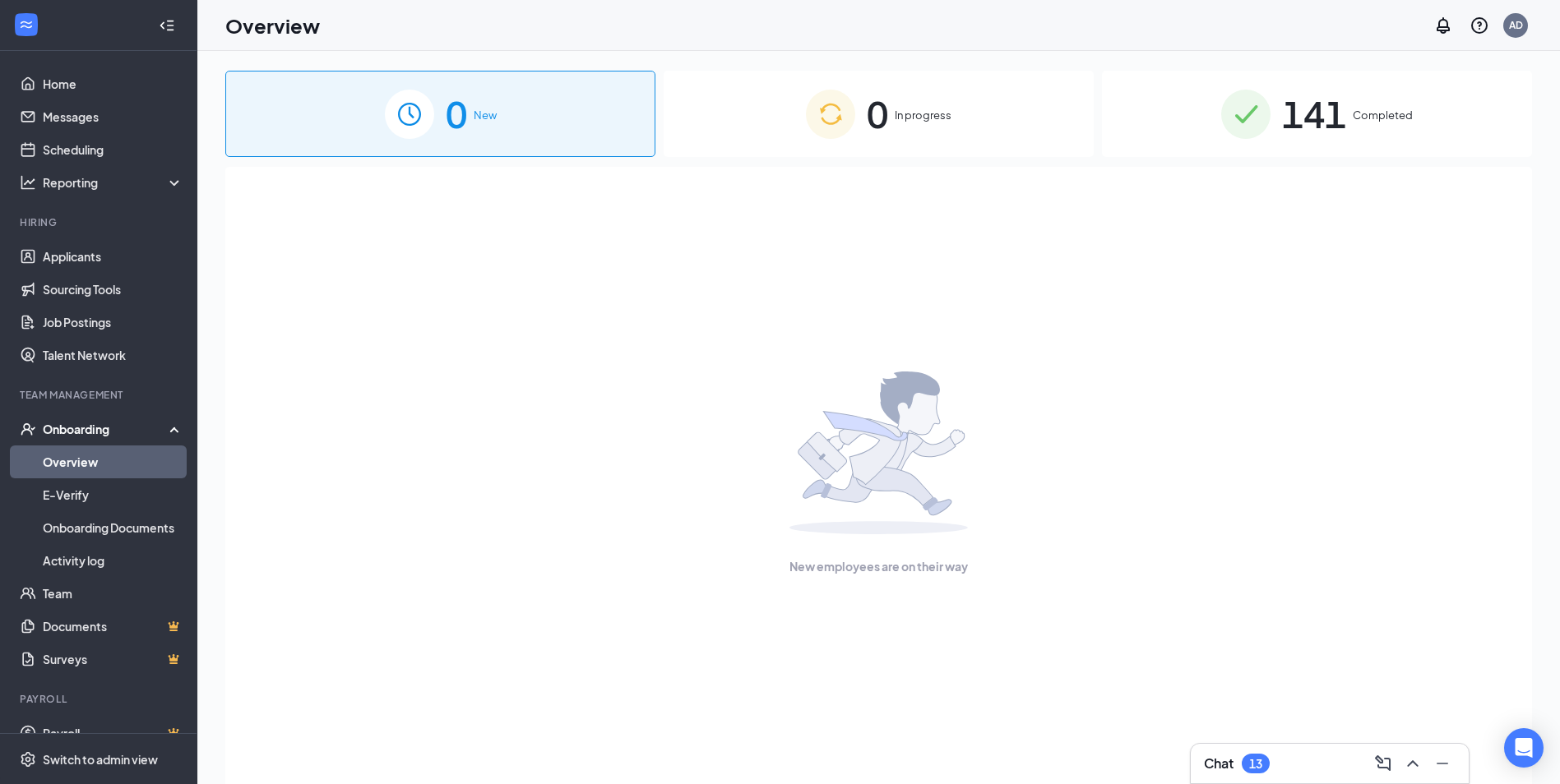
click at [1352, 94] on div "141 Completed" at bounding box center [1317, 113] width 430 height 86
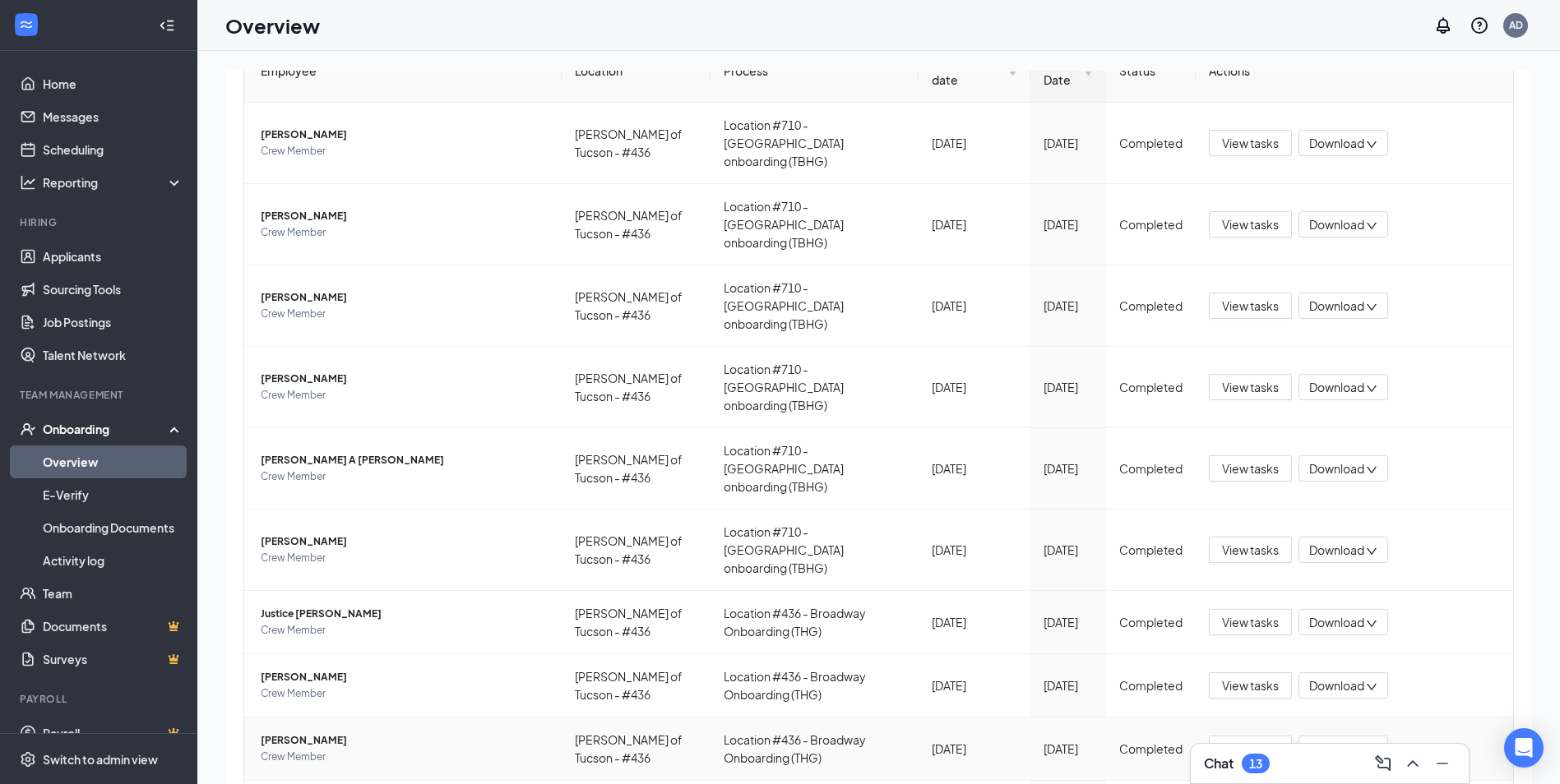
scroll to position [200, 0]
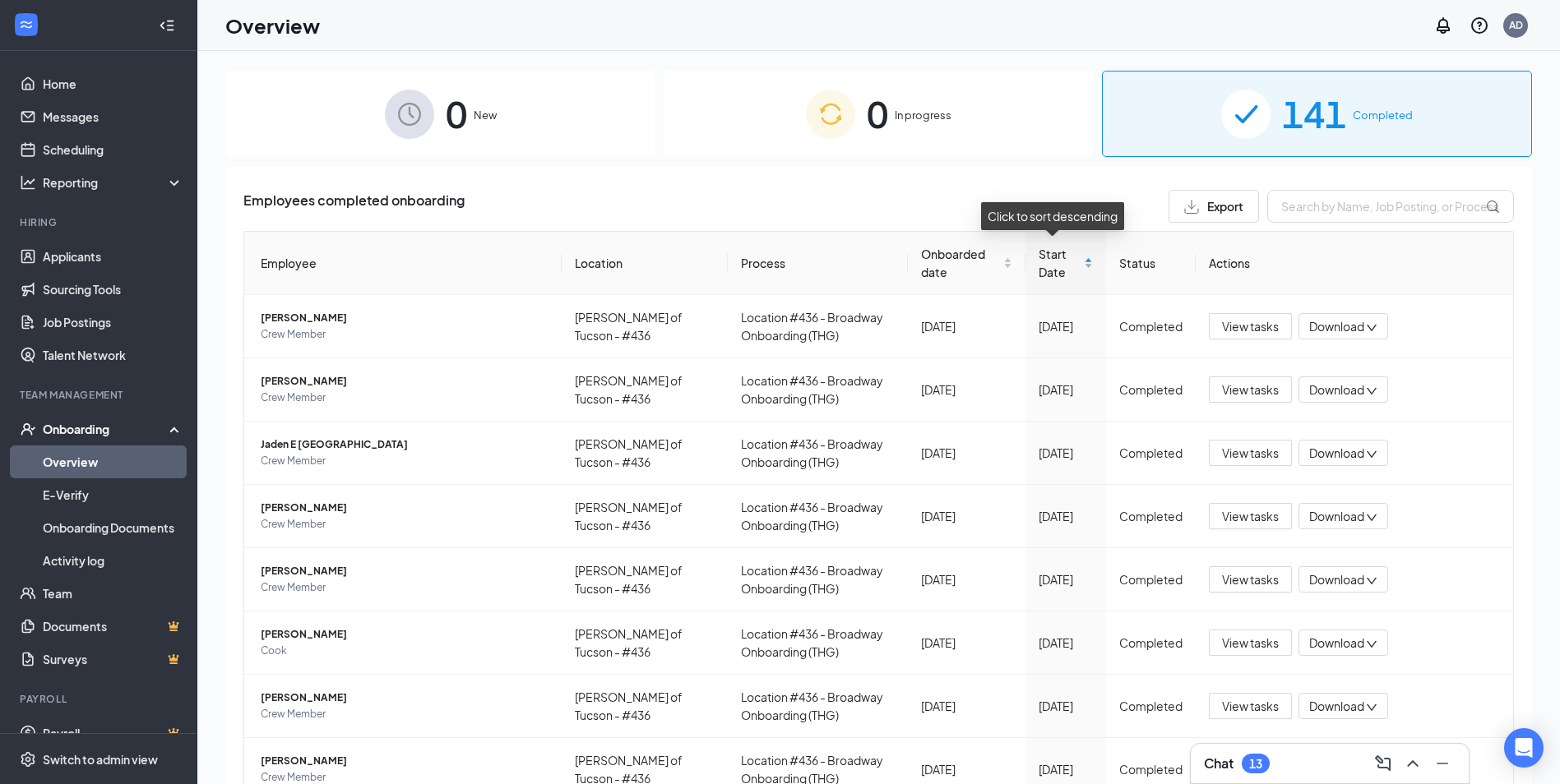
click at [1068, 280] on span "Start Date" at bounding box center [1060, 263] width 43 height 36
click at [1069, 258] on span "Start Date" at bounding box center [1060, 263] width 43 height 36
click at [1081, 257] on div "Start Date" at bounding box center [1067, 263] width 56 height 36
click at [1079, 258] on div "Start Date" at bounding box center [1067, 263] width 56 height 36
